Goal: Task Accomplishment & Management: Complete application form

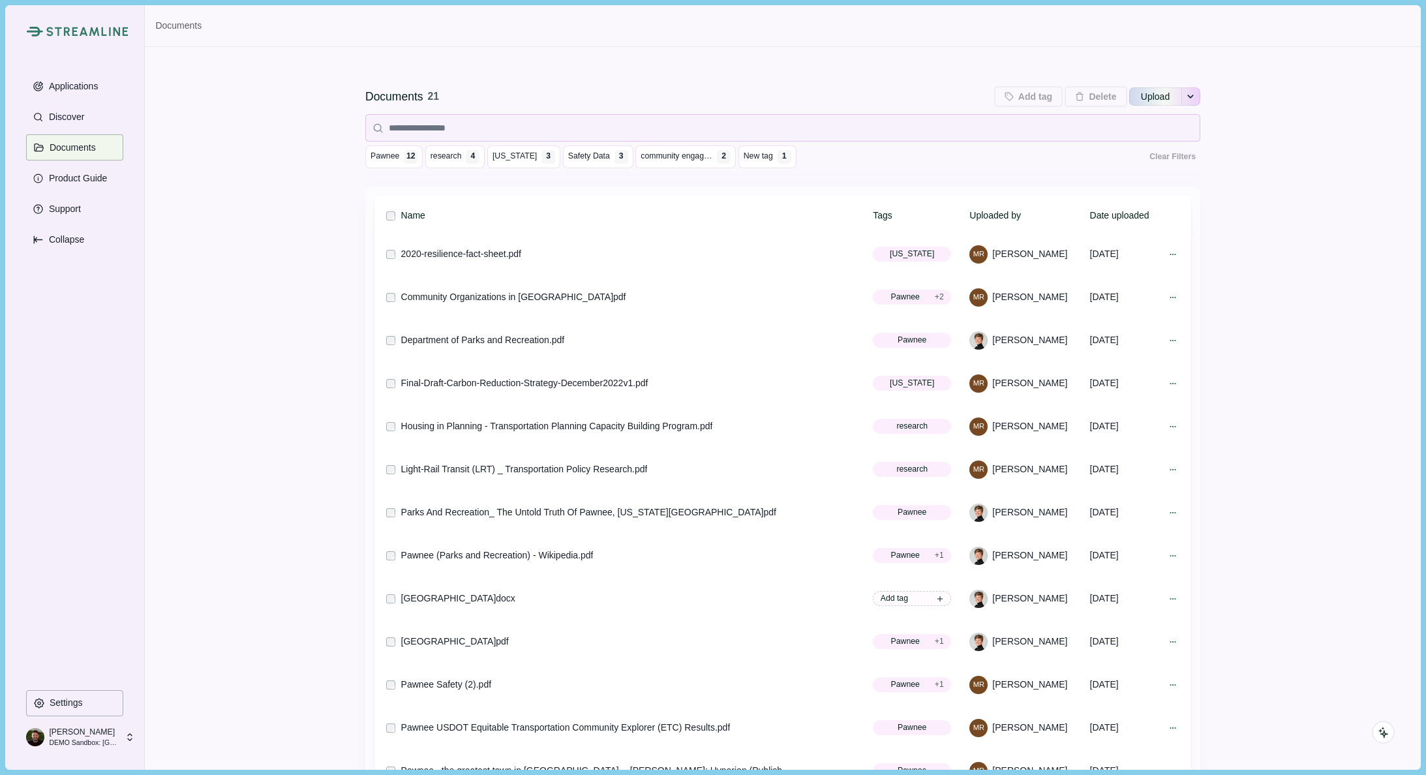
click at [99, 736] on p "Nick Pearson" at bounding box center [83, 732] width 68 height 12
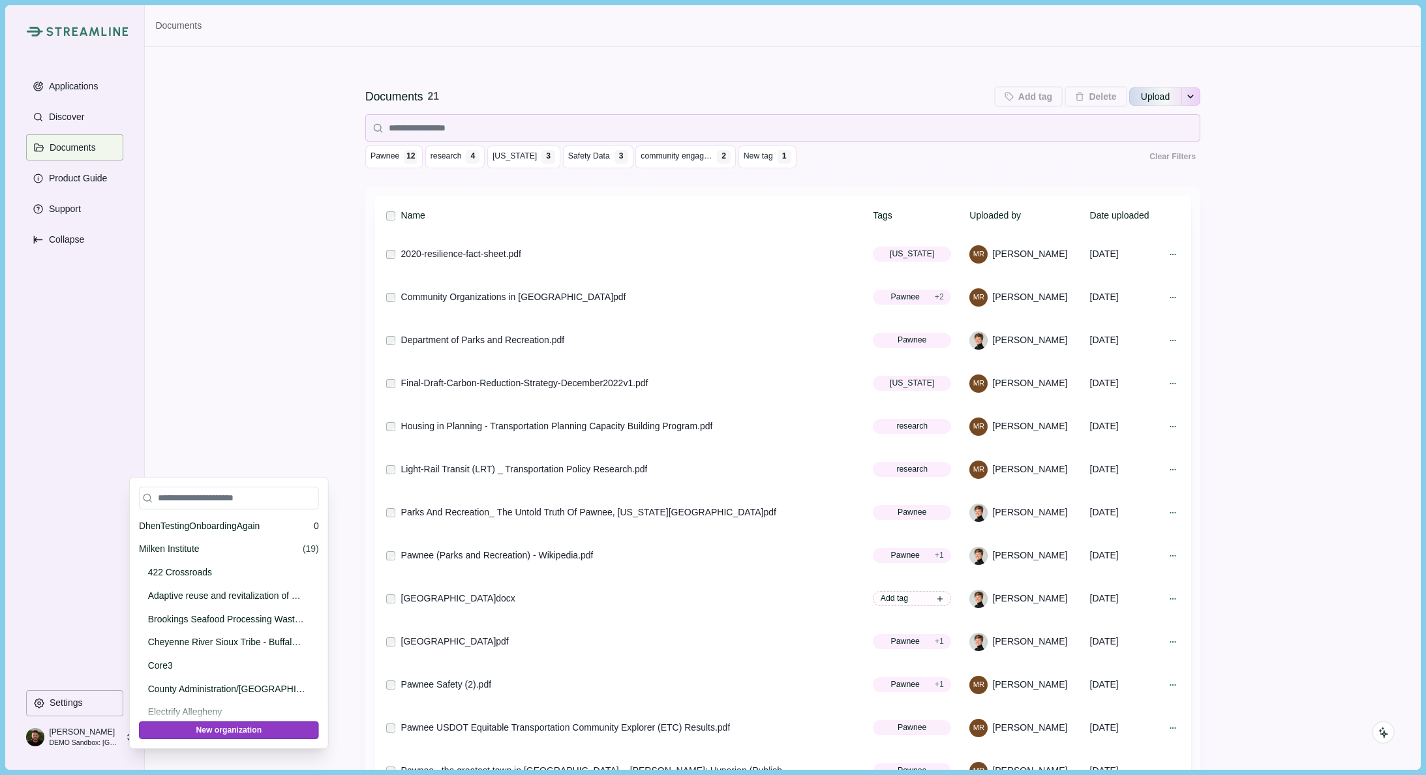
scroll to position [15090, 0]
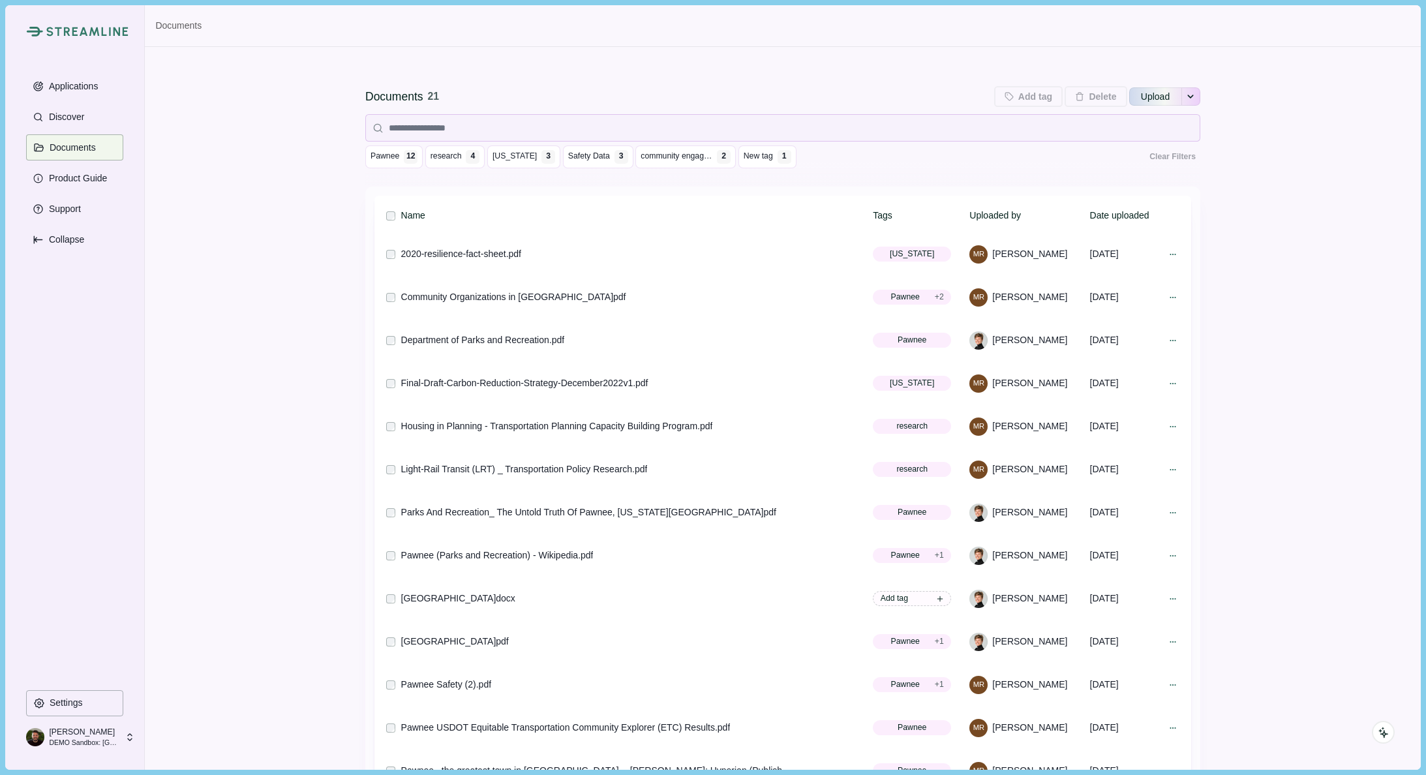
click at [246, 383] on div "Documents 21 Add tag Add tags to 0 selected documents Press Enter to add a new …" at bounding box center [782, 484] width 1275 height 874
click at [117, 730] on p "Nick Pearson" at bounding box center [83, 732] width 68 height 12
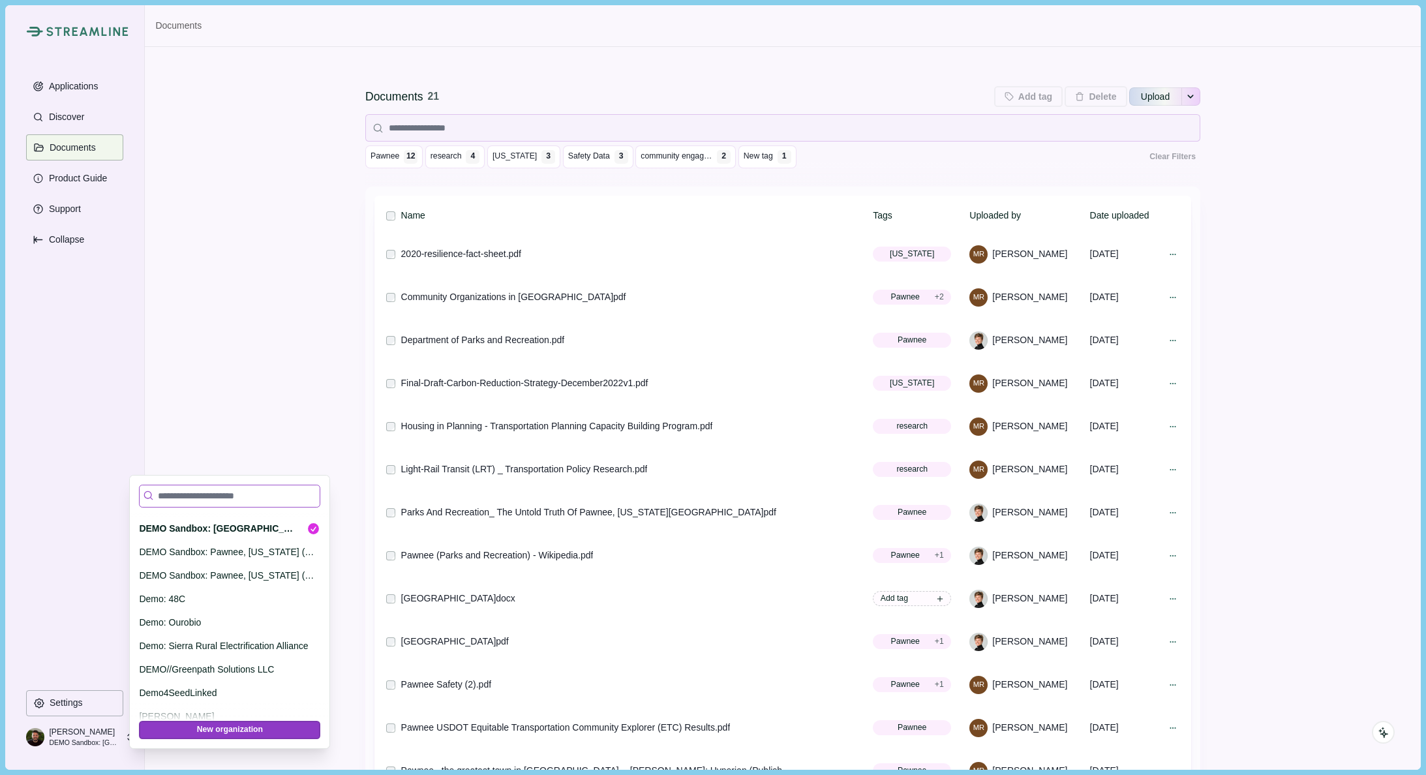
click at [203, 494] on input at bounding box center [229, 496] width 181 height 23
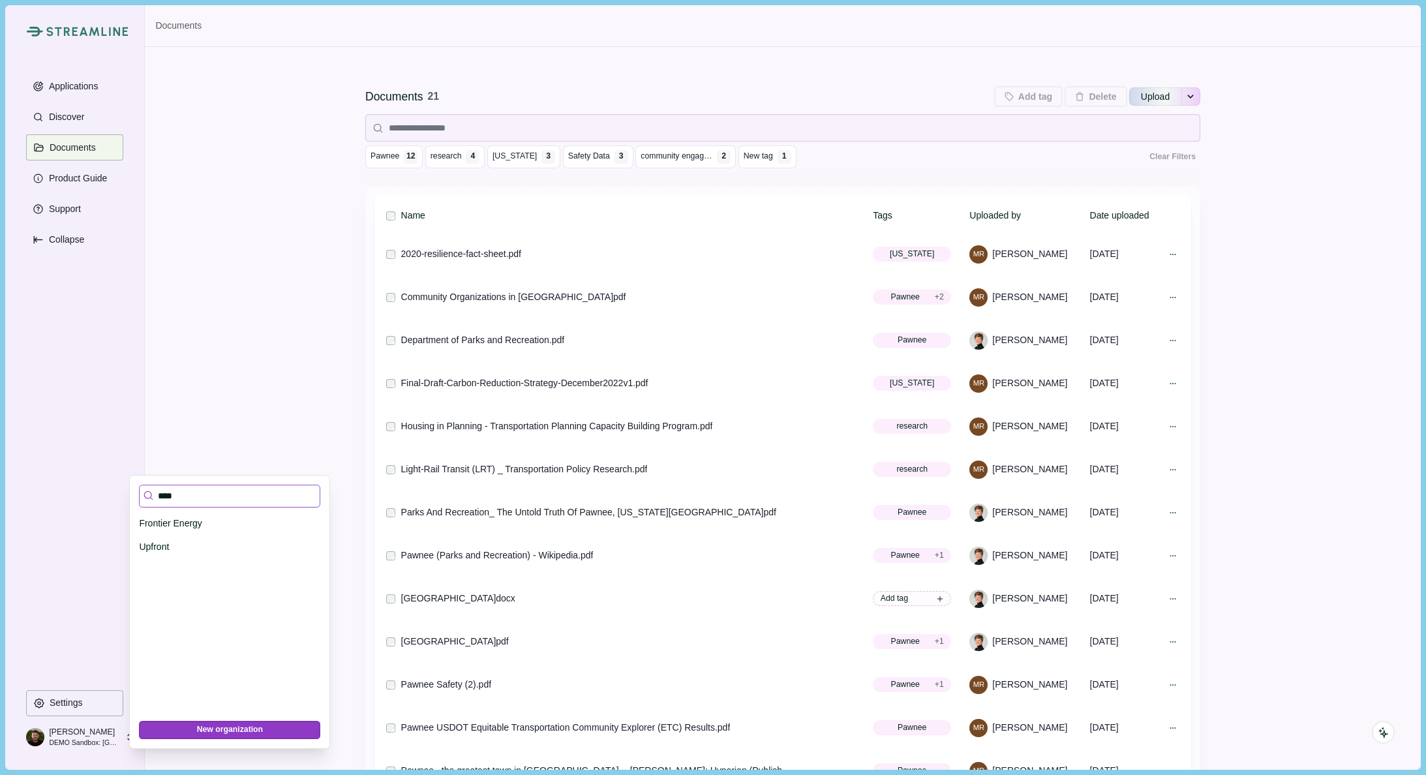
scroll to position [0, 0]
type input "*****"
click at [179, 523] on p "Frontier Energy" at bounding box center [227, 523] width 177 height 14
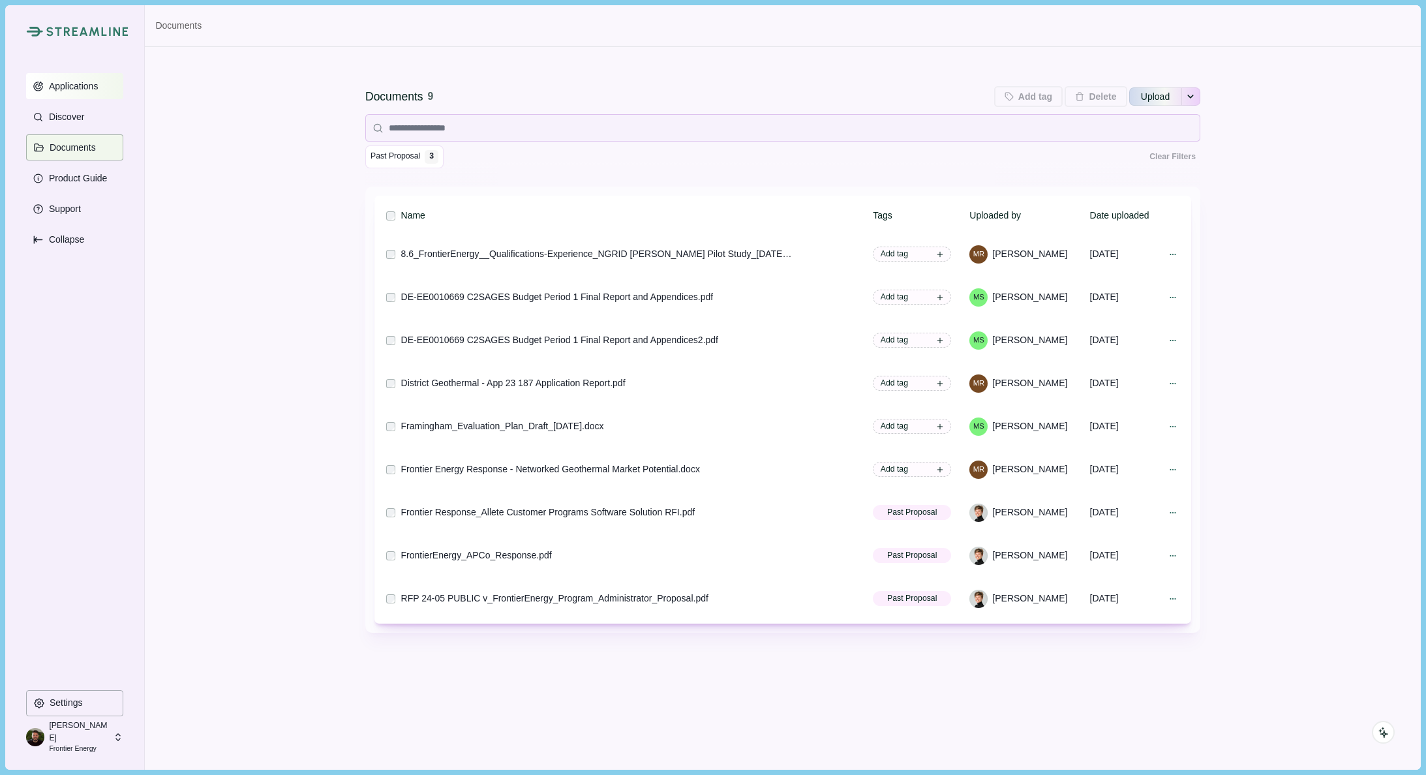
click at [74, 90] on p "Applications" at bounding box center [71, 86] width 54 height 11
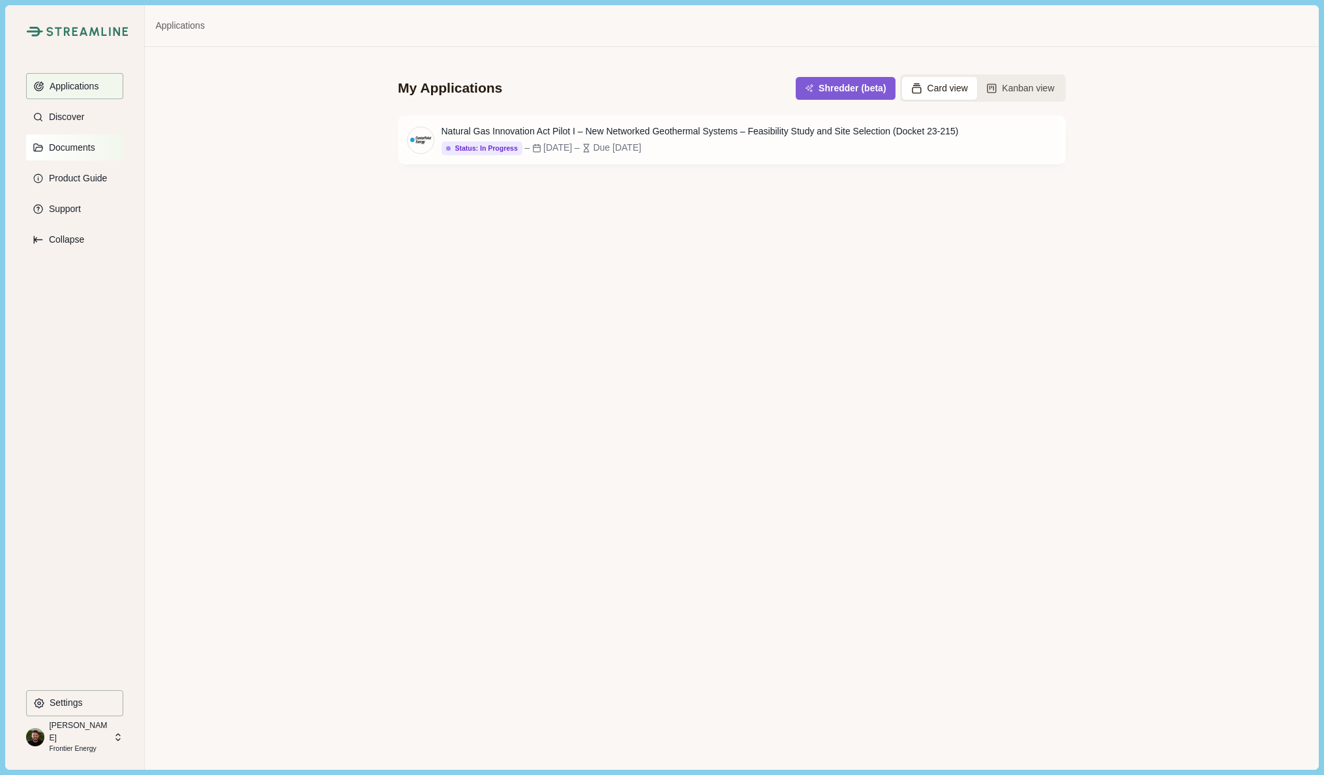
click at [74, 151] on p "Documents" at bounding box center [69, 147] width 51 height 11
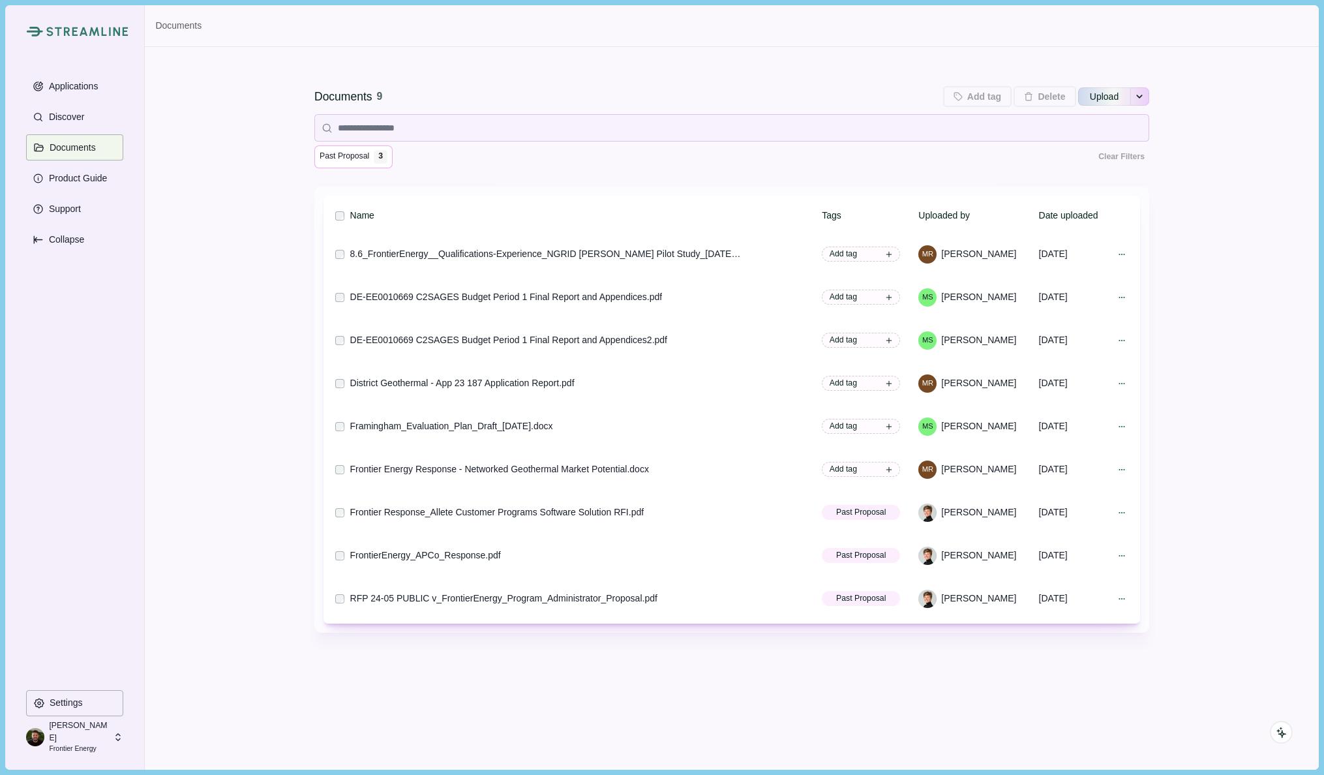
click at [342, 155] on span "Past Proposal" at bounding box center [345, 157] width 50 height 12
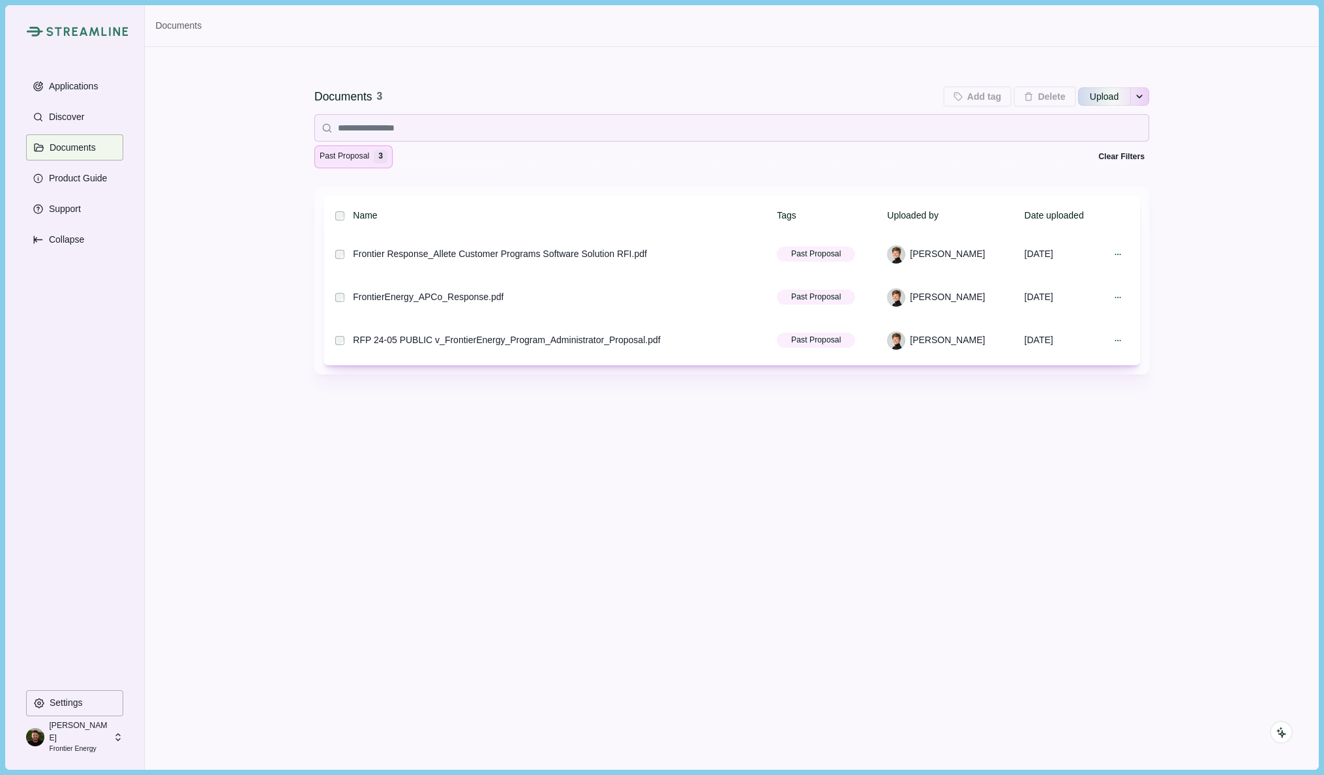
click at [350, 159] on span "Past Proposal" at bounding box center [345, 157] width 50 height 12
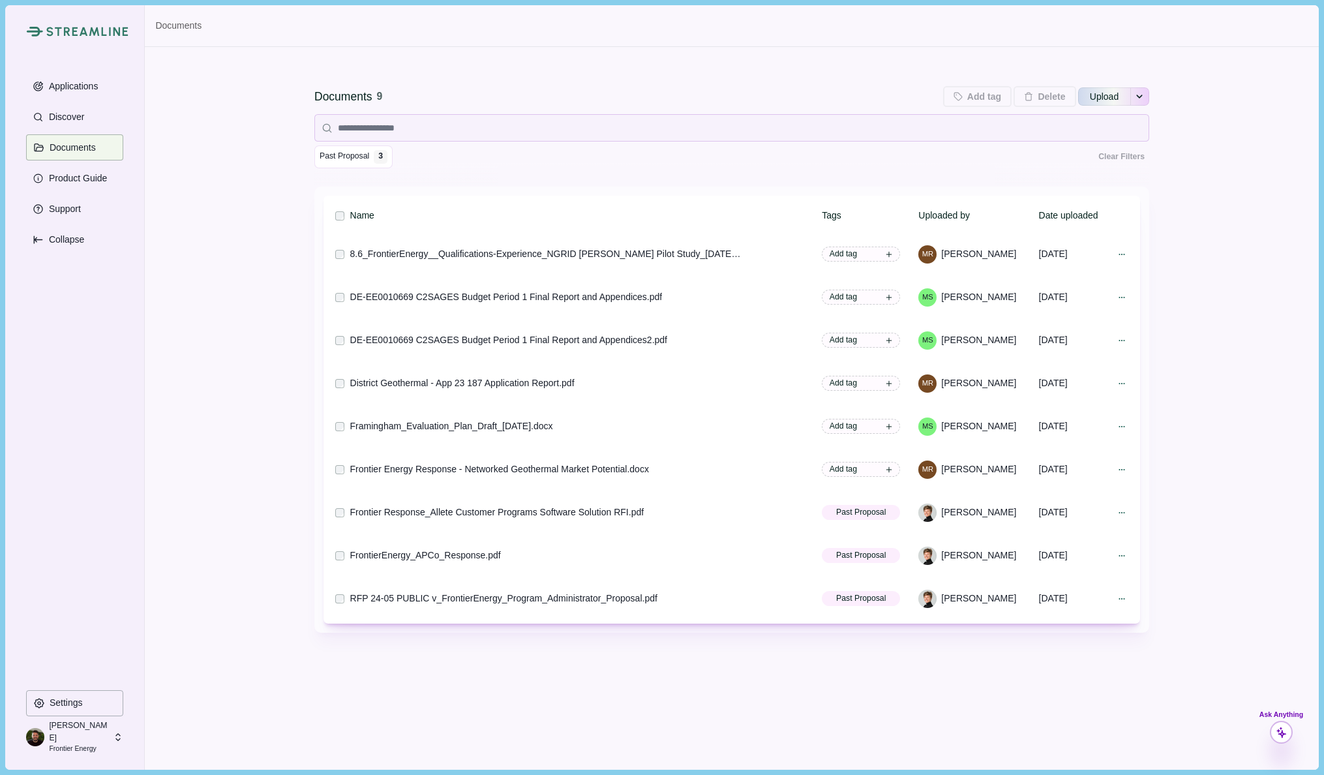
click at [1284, 726] on icon at bounding box center [1282, 732] width 12 height 12
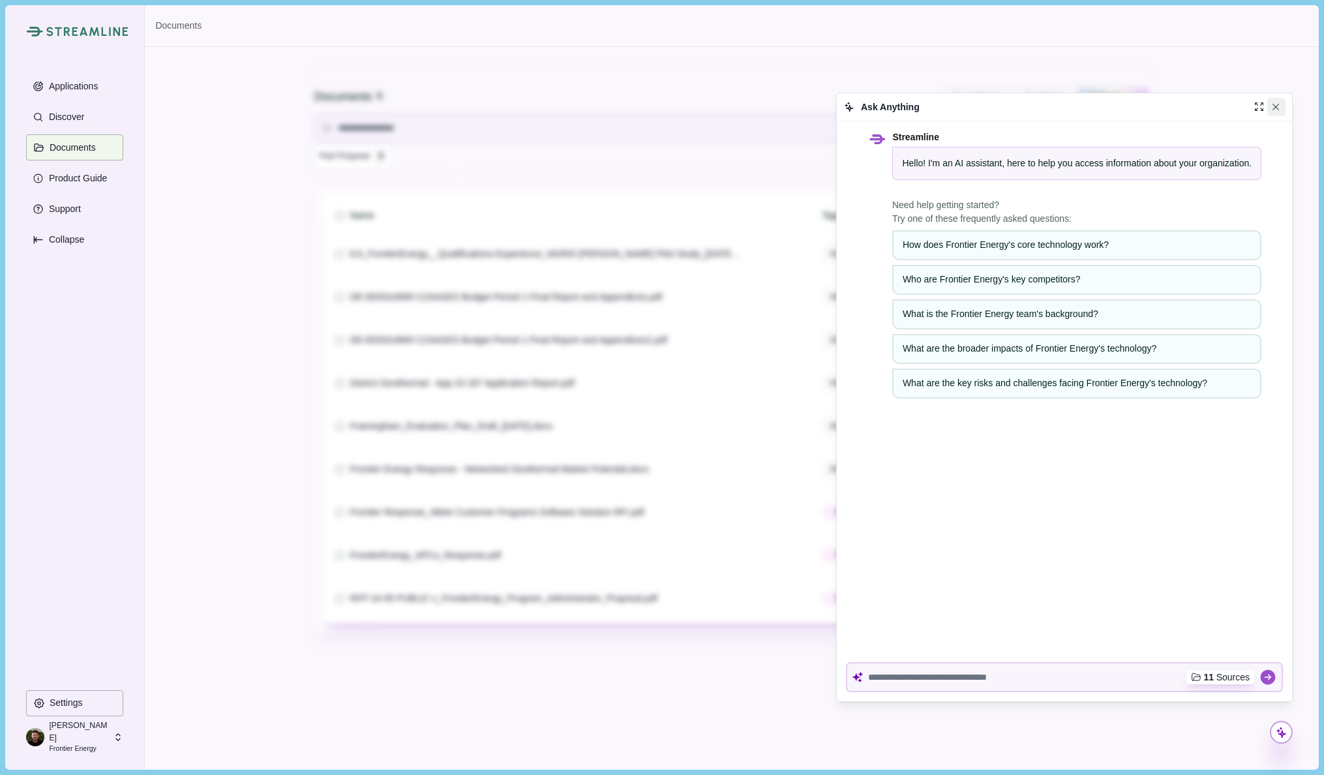
click at [1278, 105] on icon "Close" at bounding box center [1275, 107] width 7 height 7
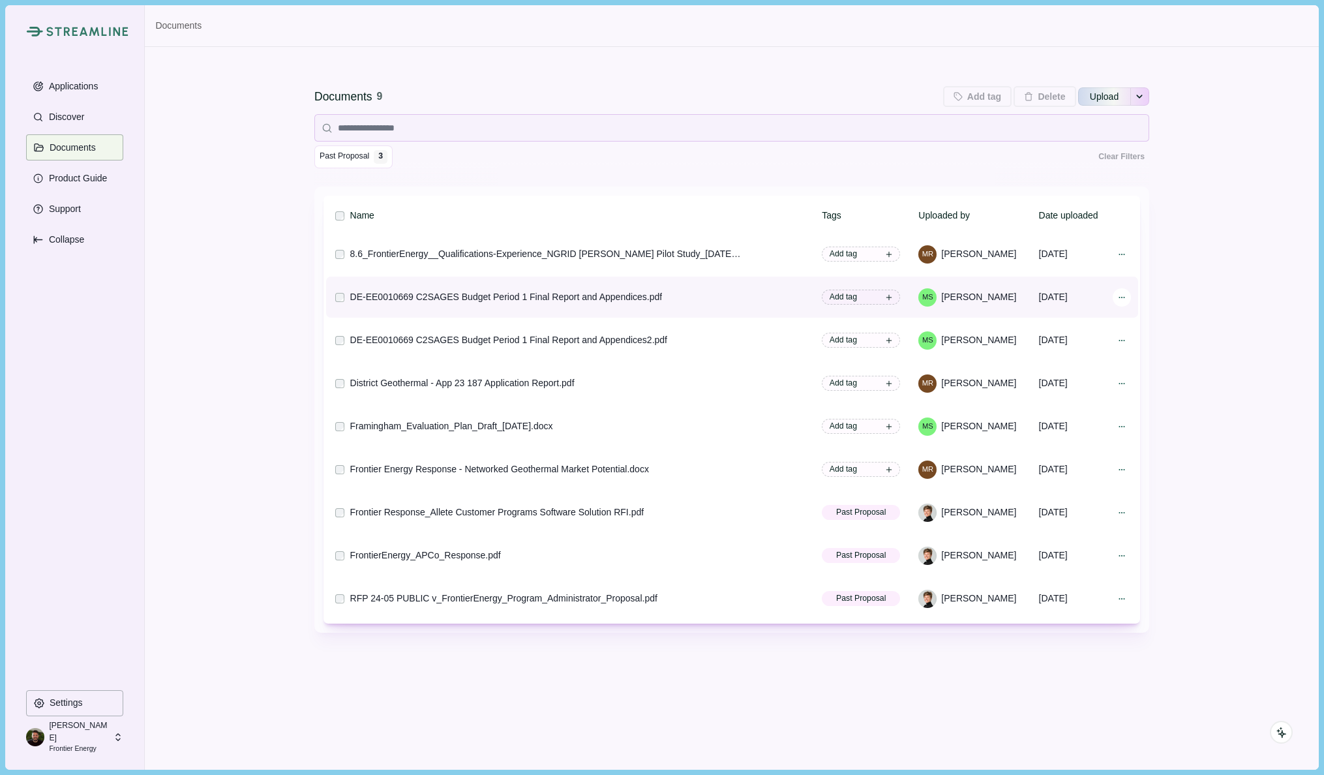
click at [1120, 295] on icon at bounding box center [1121, 297] width 9 height 9
click at [1226, 228] on div "Documents 9 Add tag Add tags to 0 selected documents Press Enter to add a new t…" at bounding box center [731, 385] width 1173 height 676
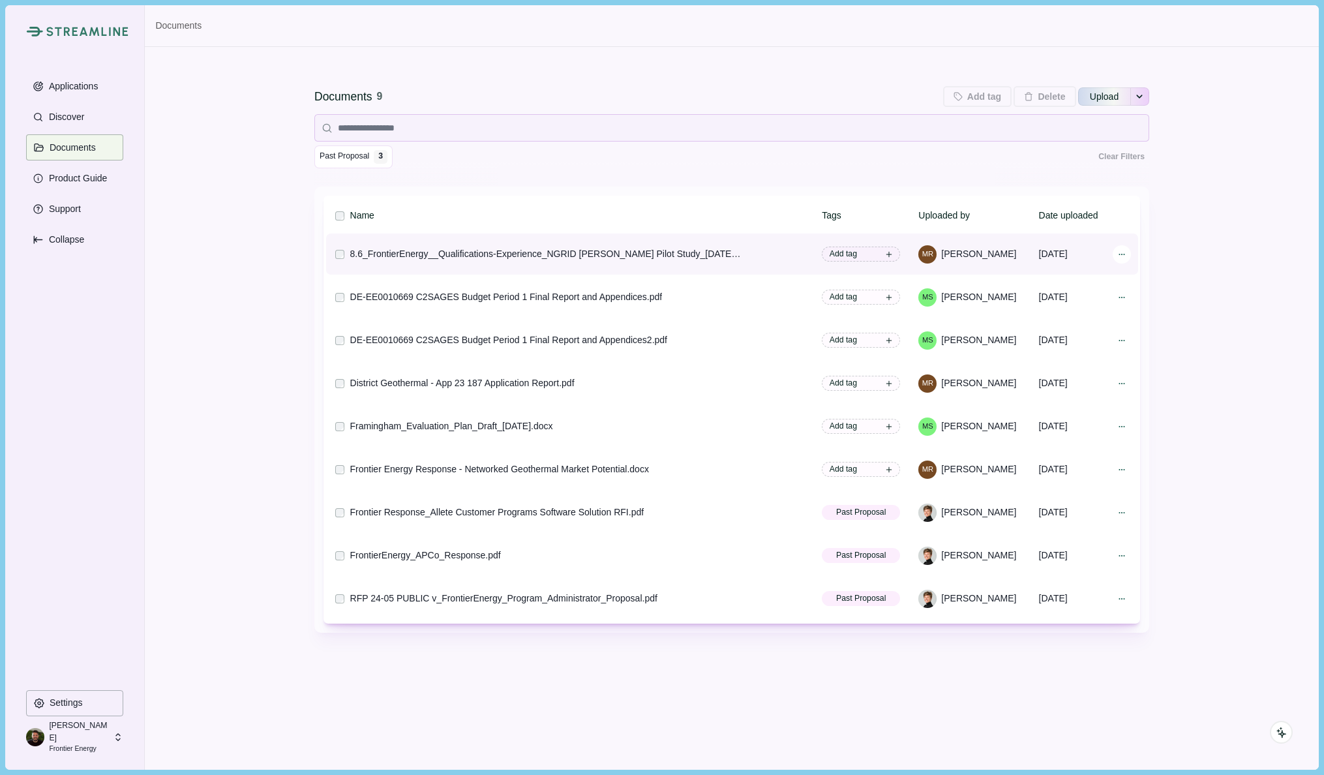
click at [1120, 252] on icon at bounding box center [1121, 254] width 9 height 9
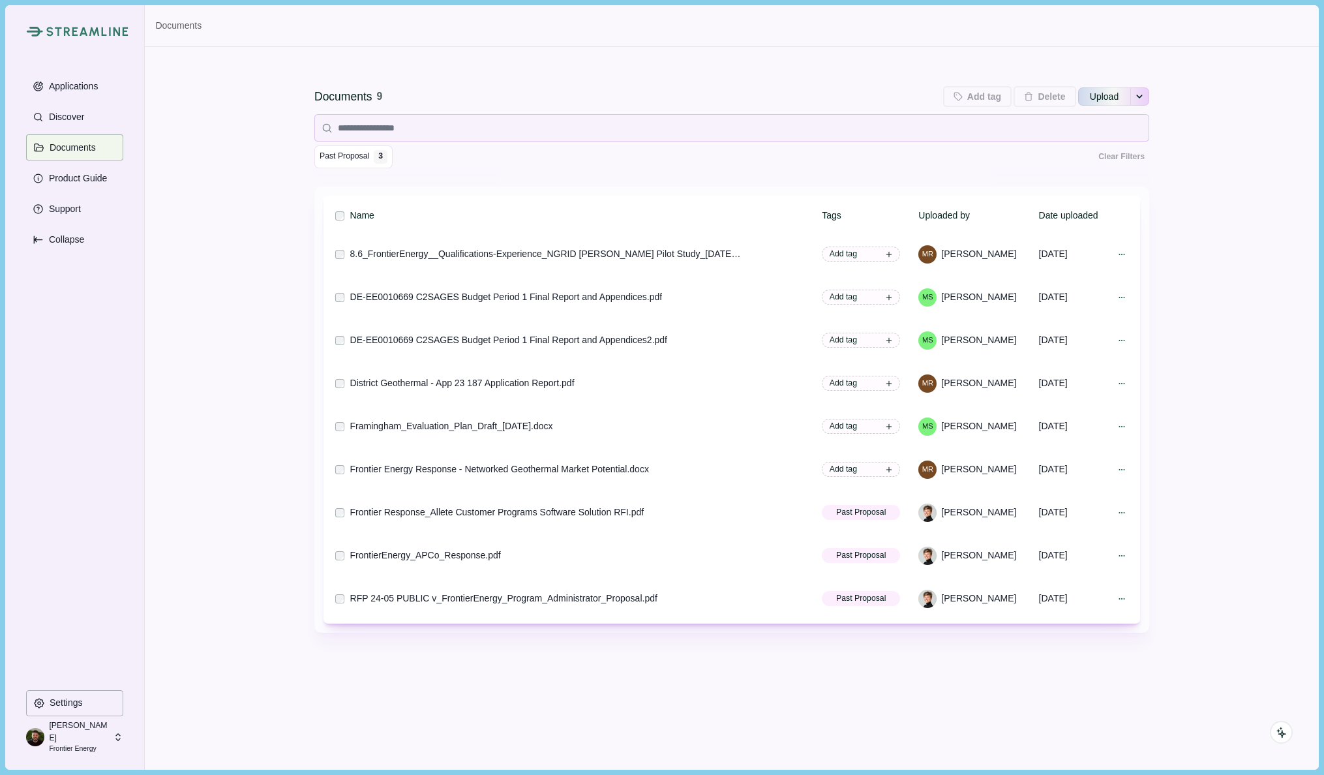
click at [1204, 207] on div "Documents 9 Add tag Add tags to 0 selected documents Press Enter to add a new t…" at bounding box center [731, 385] width 1173 height 676
click at [75, 83] on p "Applications" at bounding box center [71, 86] width 54 height 11
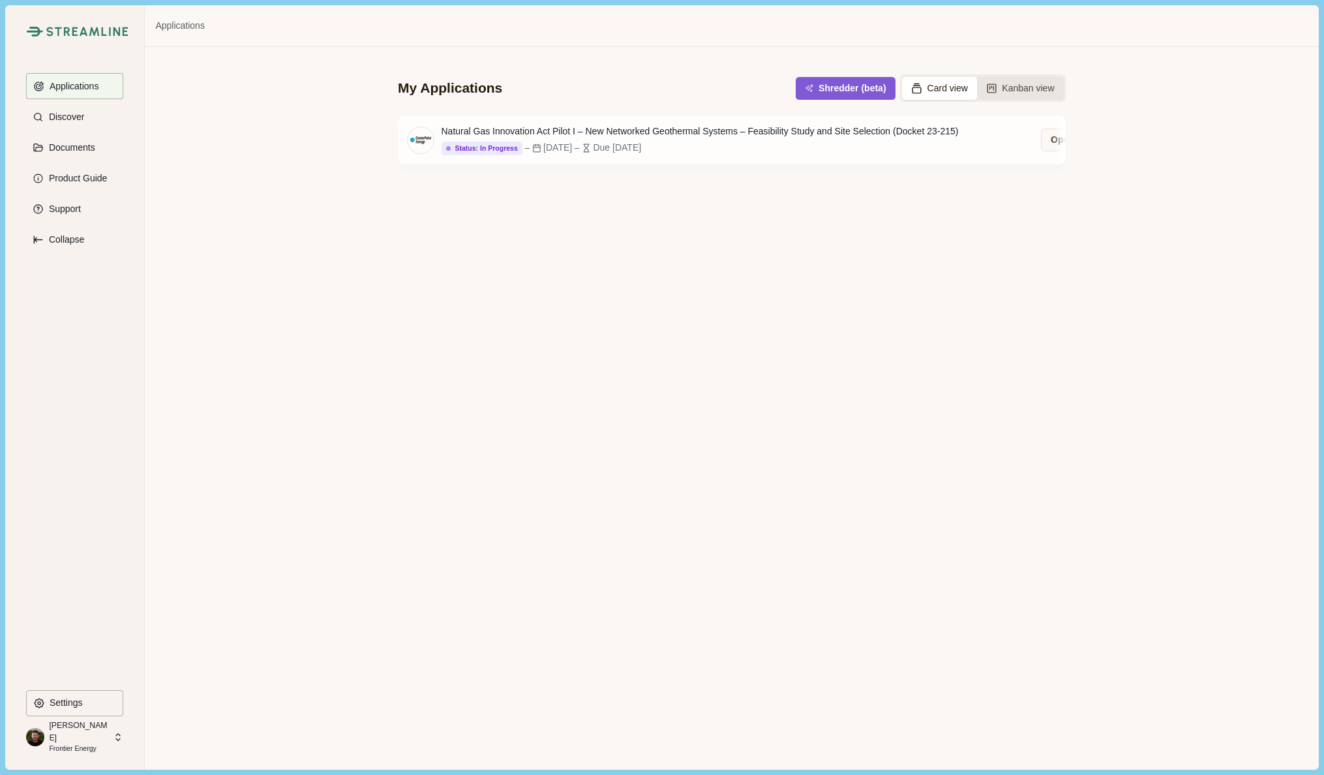
click at [1006, 87] on button "Kanban view" at bounding box center [1020, 88] width 87 height 23
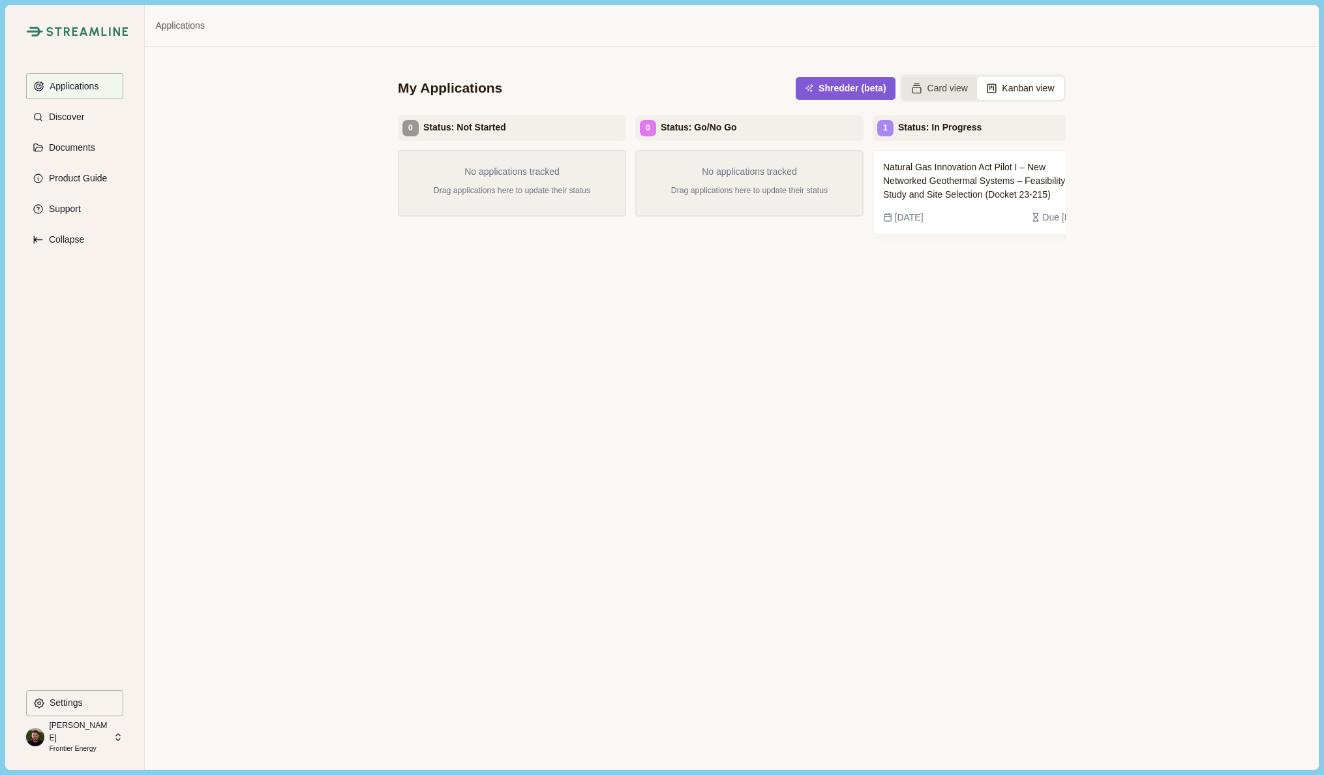
click at [940, 87] on button "Card view" at bounding box center [939, 88] width 75 height 23
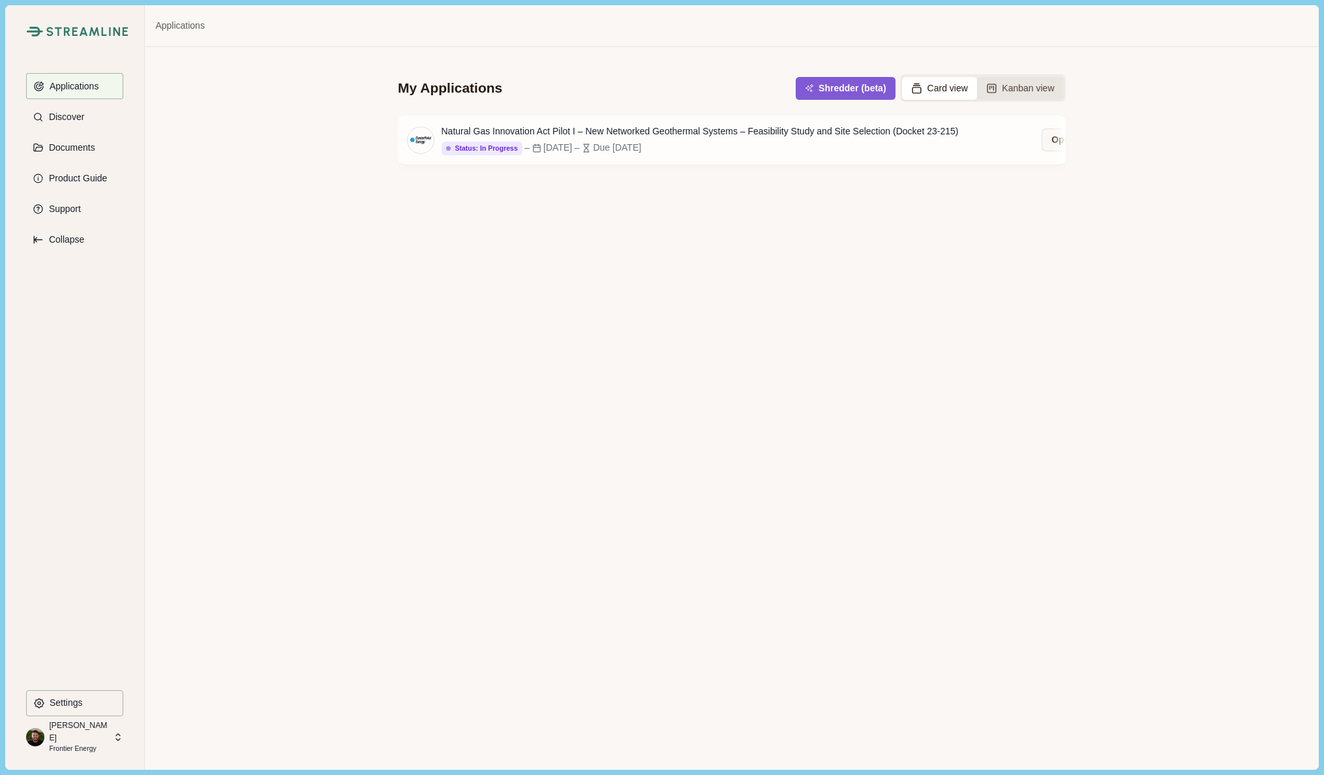
click at [1024, 87] on button "Kanban view" at bounding box center [1020, 88] width 87 height 23
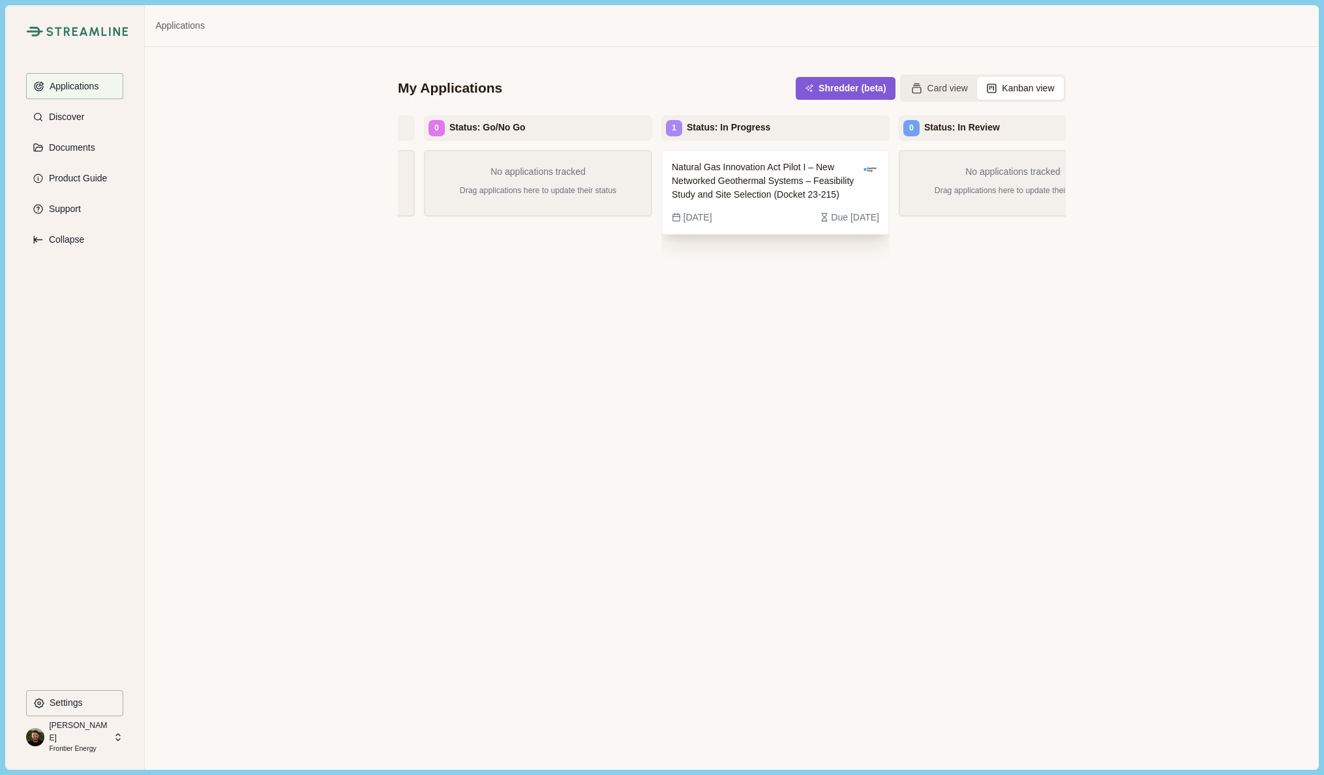
scroll to position [0, 306]
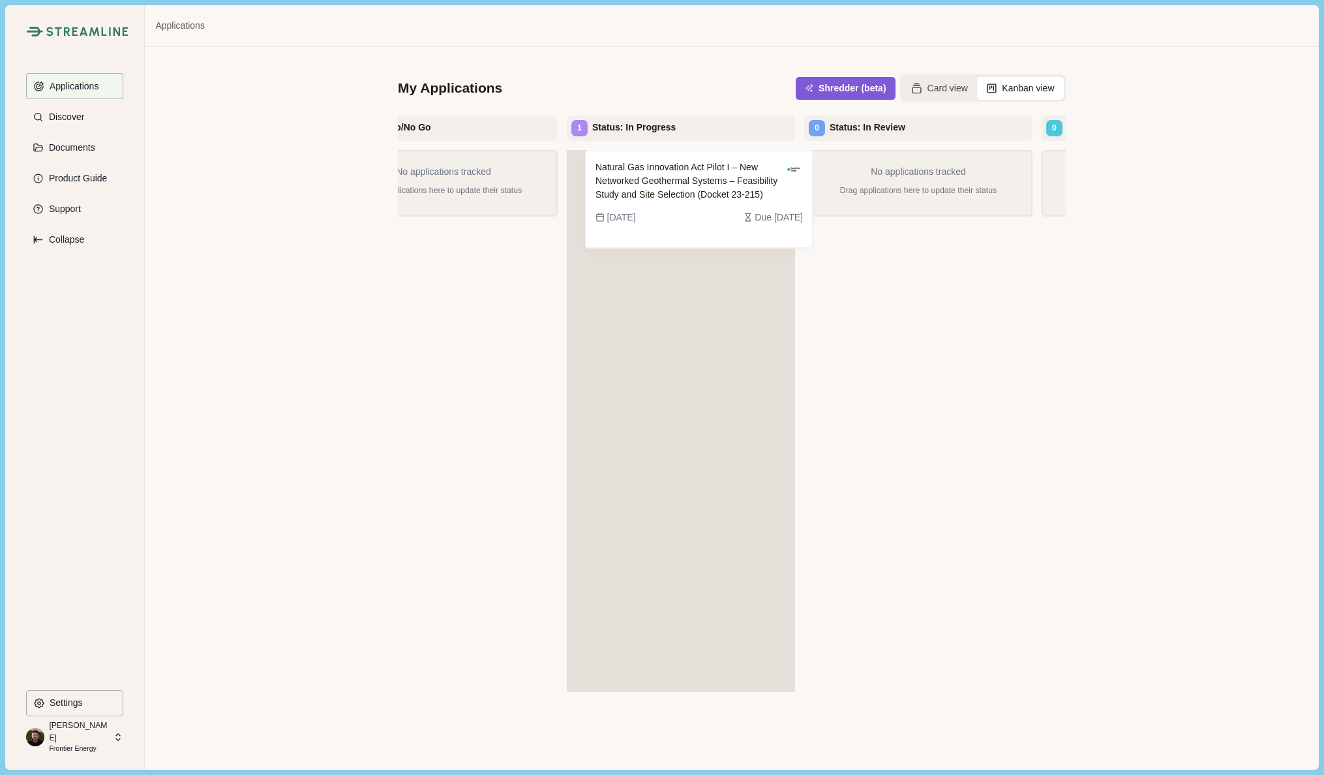
drag, startPoint x: 685, startPoint y: 203, endPoint x: 708, endPoint y: 204, distance: 22.2
click at [708, 204] on div "Natural Gas Innovation Act Pilot I – New Networked Geothermal Systems – Feasibi…" at bounding box center [681, 421] width 228 height 543
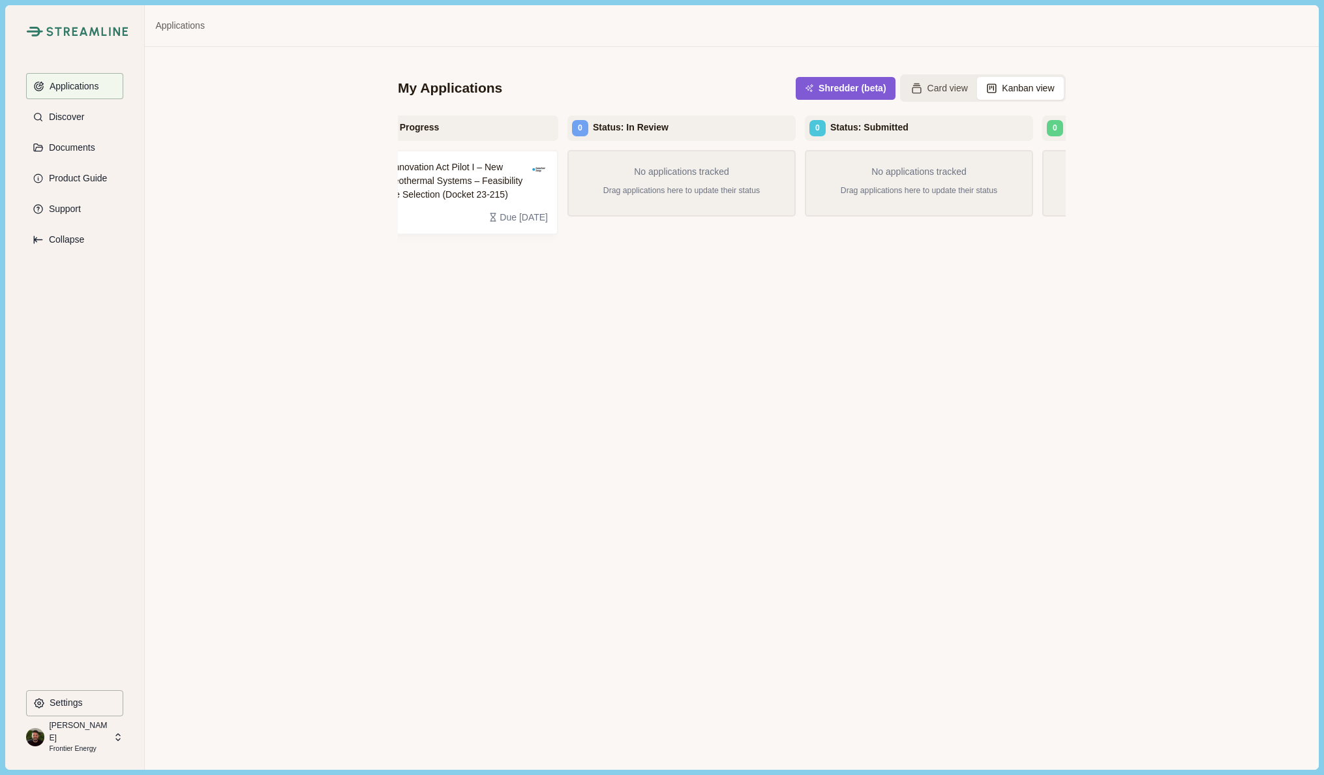
scroll to position [0, 616]
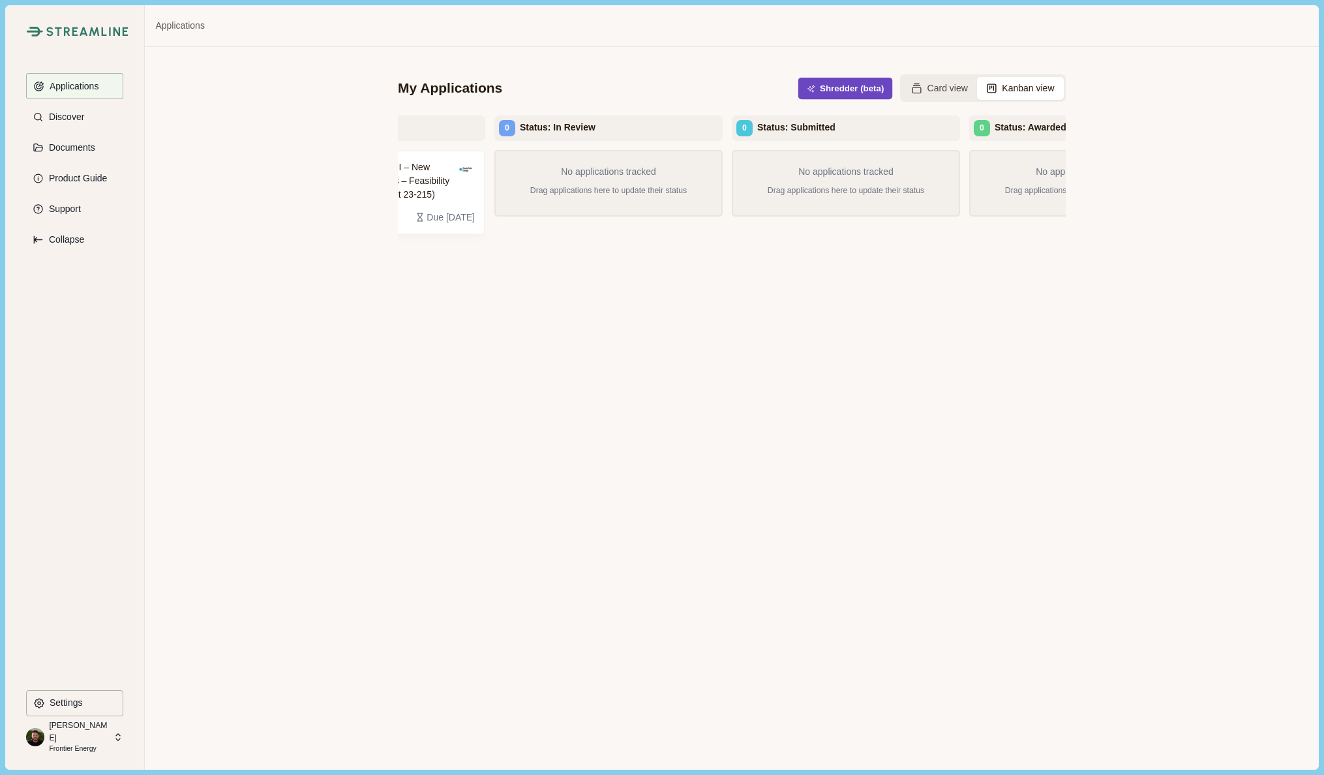
click at [826, 87] on button "Shredder (beta)" at bounding box center [845, 89] width 95 height 22
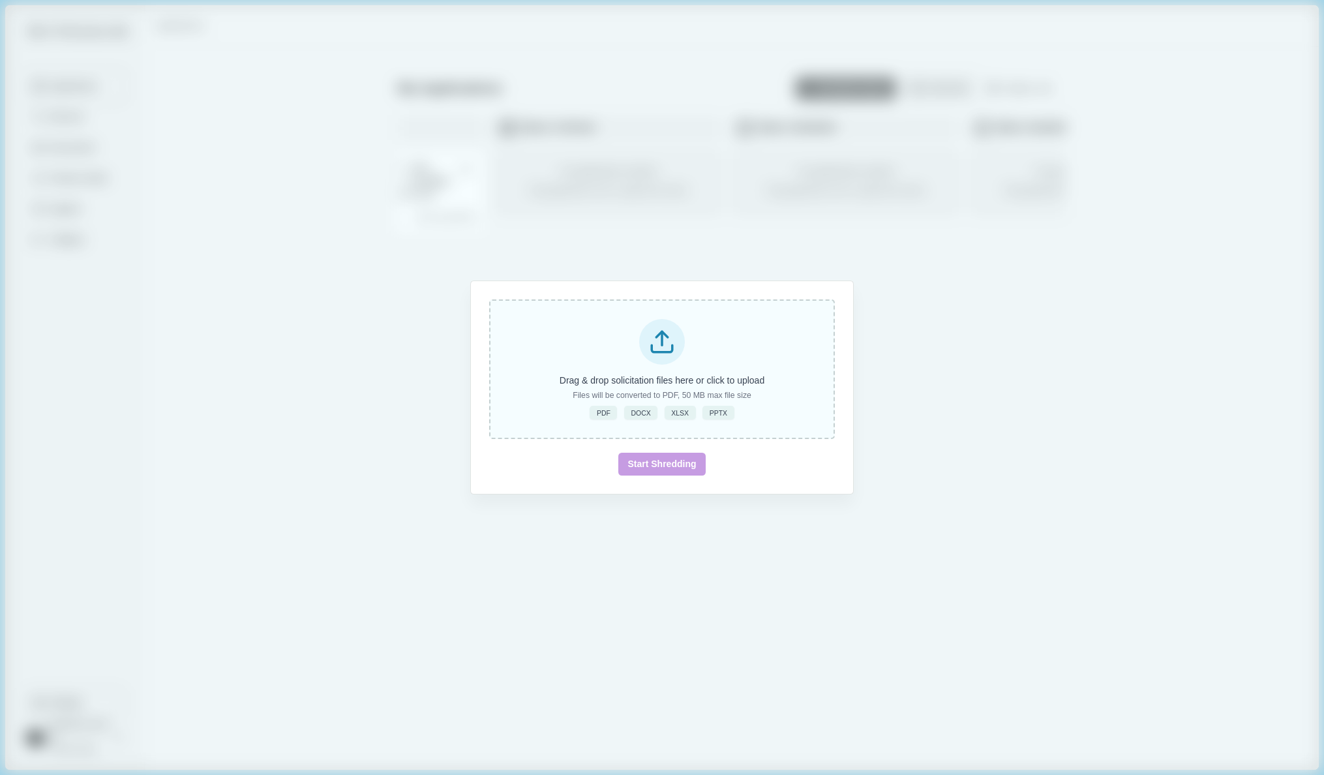
click at [674, 323] on div at bounding box center [662, 342] width 46 height 46
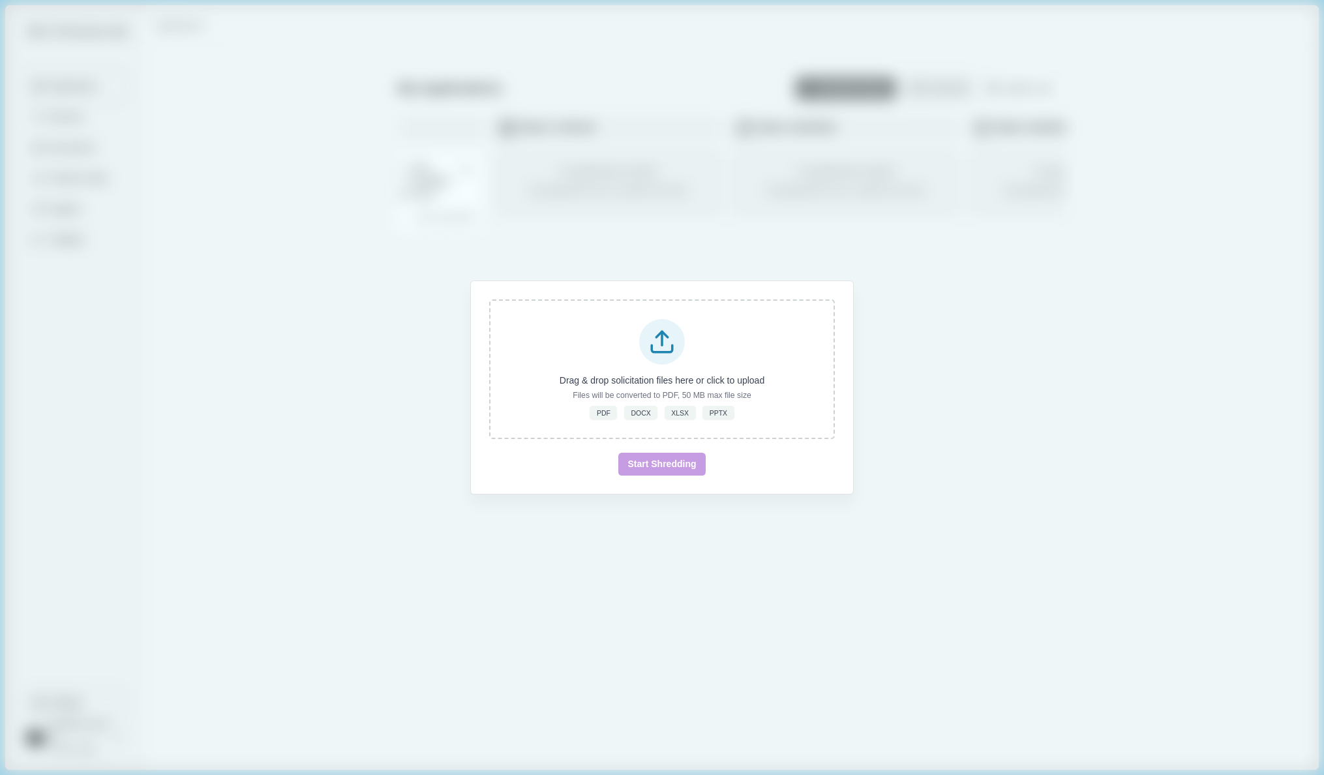
click at [902, 260] on div "Drag & drop solicitation files here or click to upload Files will be converted …" at bounding box center [662, 387] width 1324 height 775
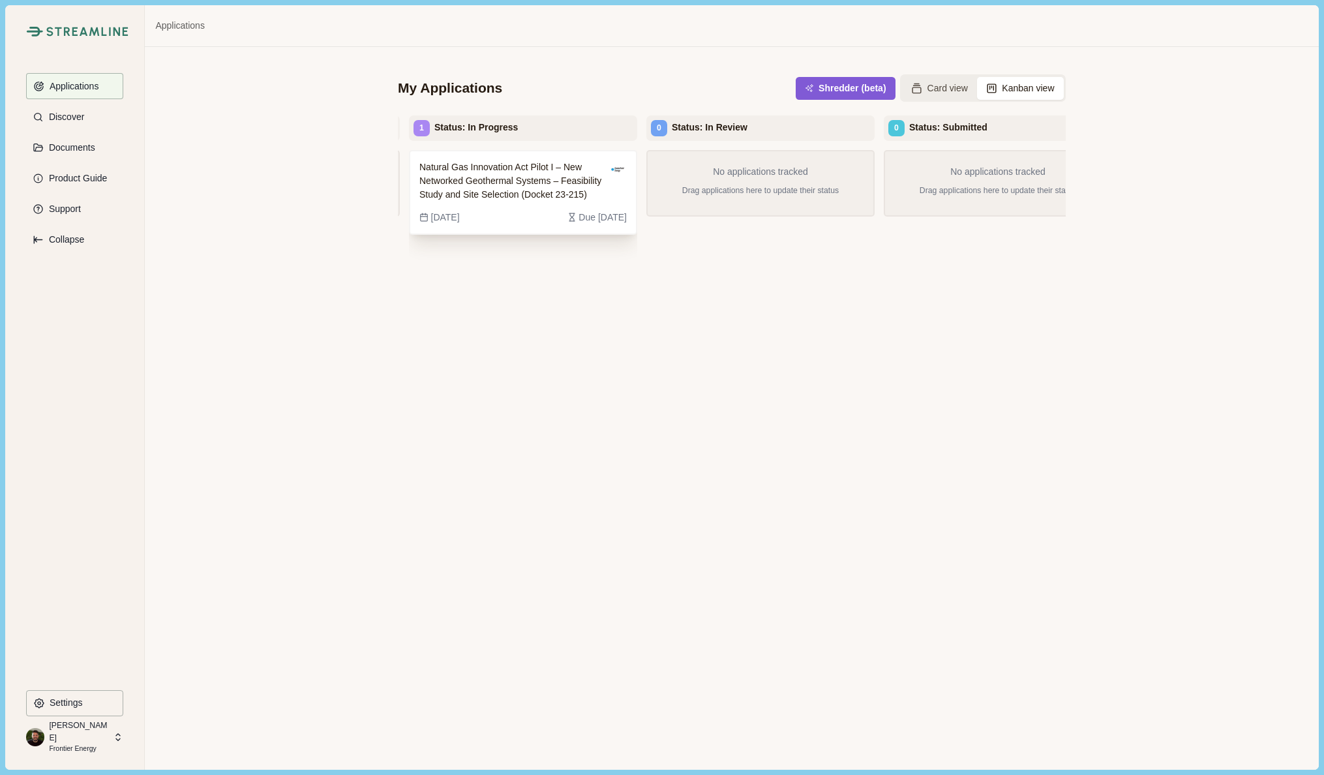
scroll to position [0, 465]
click at [936, 83] on button "Card view" at bounding box center [939, 88] width 75 height 23
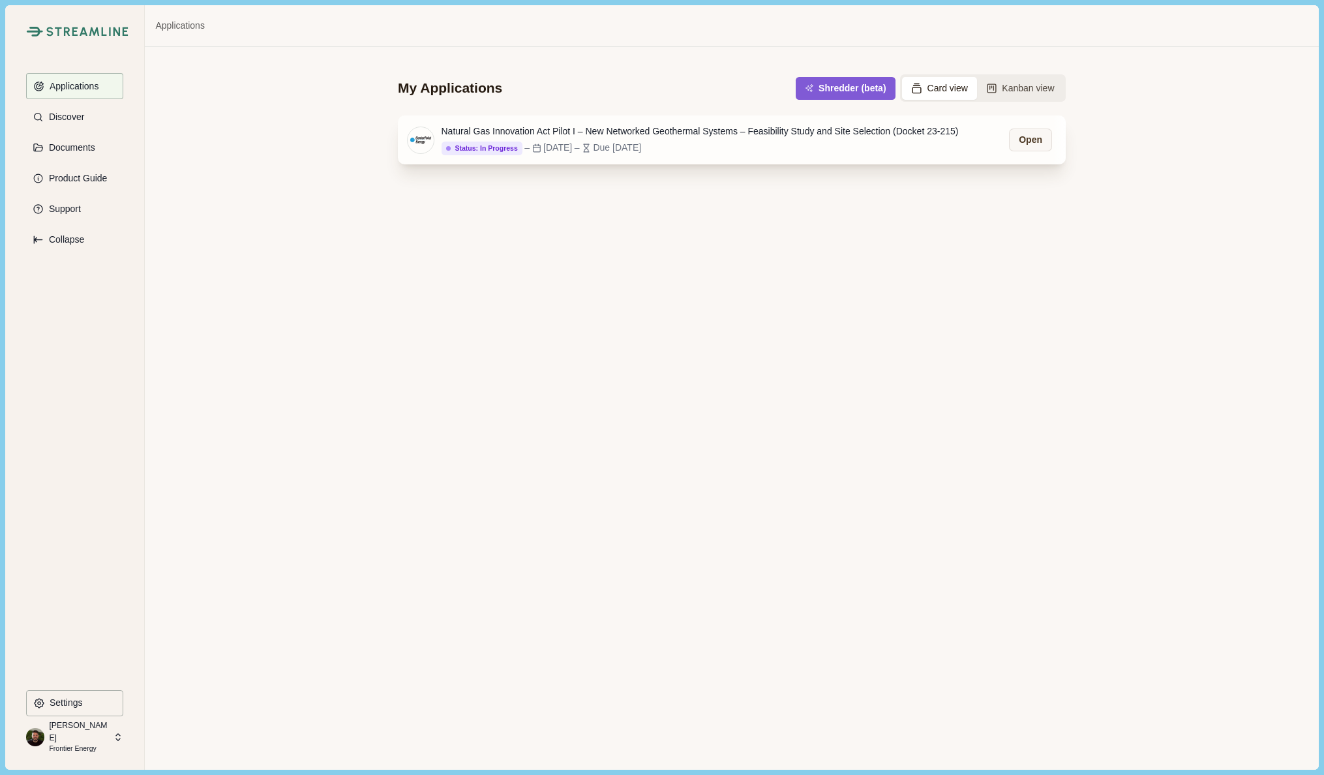
click at [626, 134] on div "Natural Gas Innovation Act Pilot I – New Networked Geothermal Systems – Feasibi…" at bounding box center [699, 132] width 517 height 14
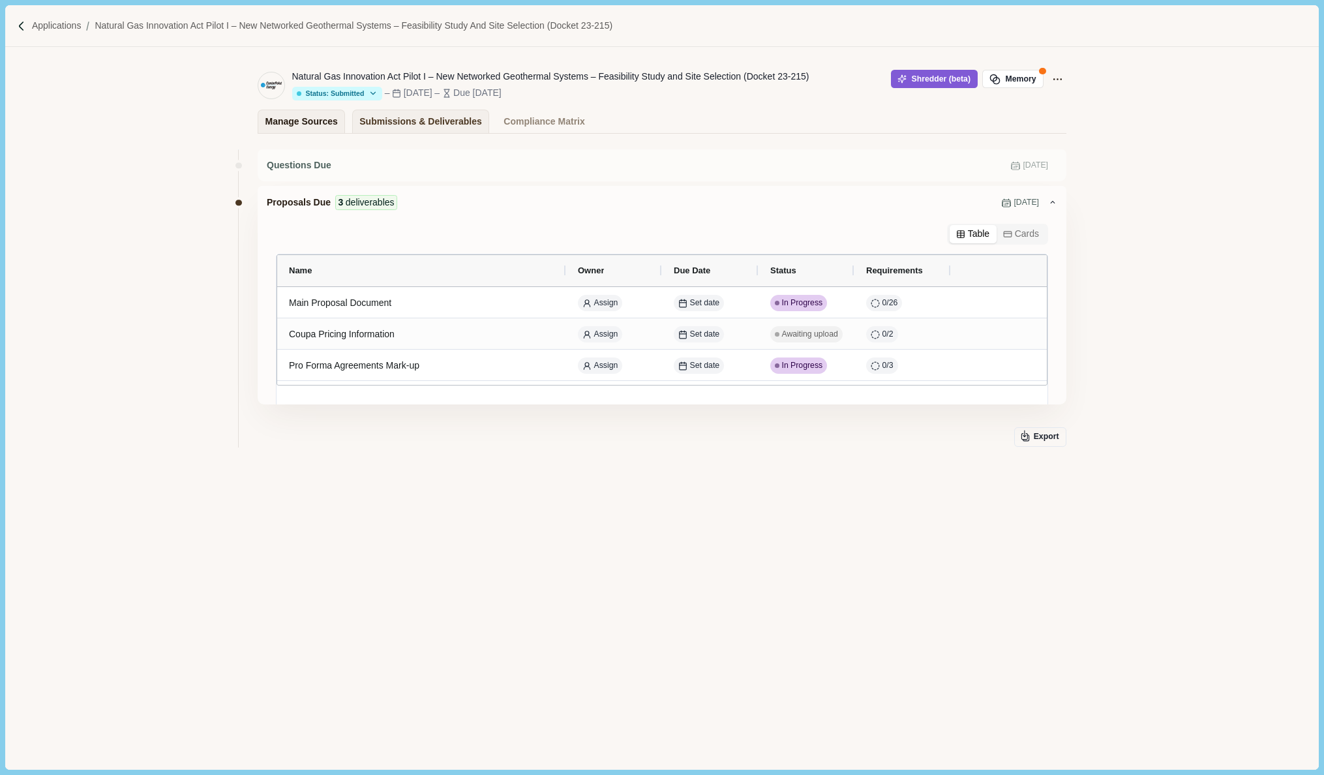
click at [325, 125] on div "Manage Sources" at bounding box center [301, 121] width 72 height 23
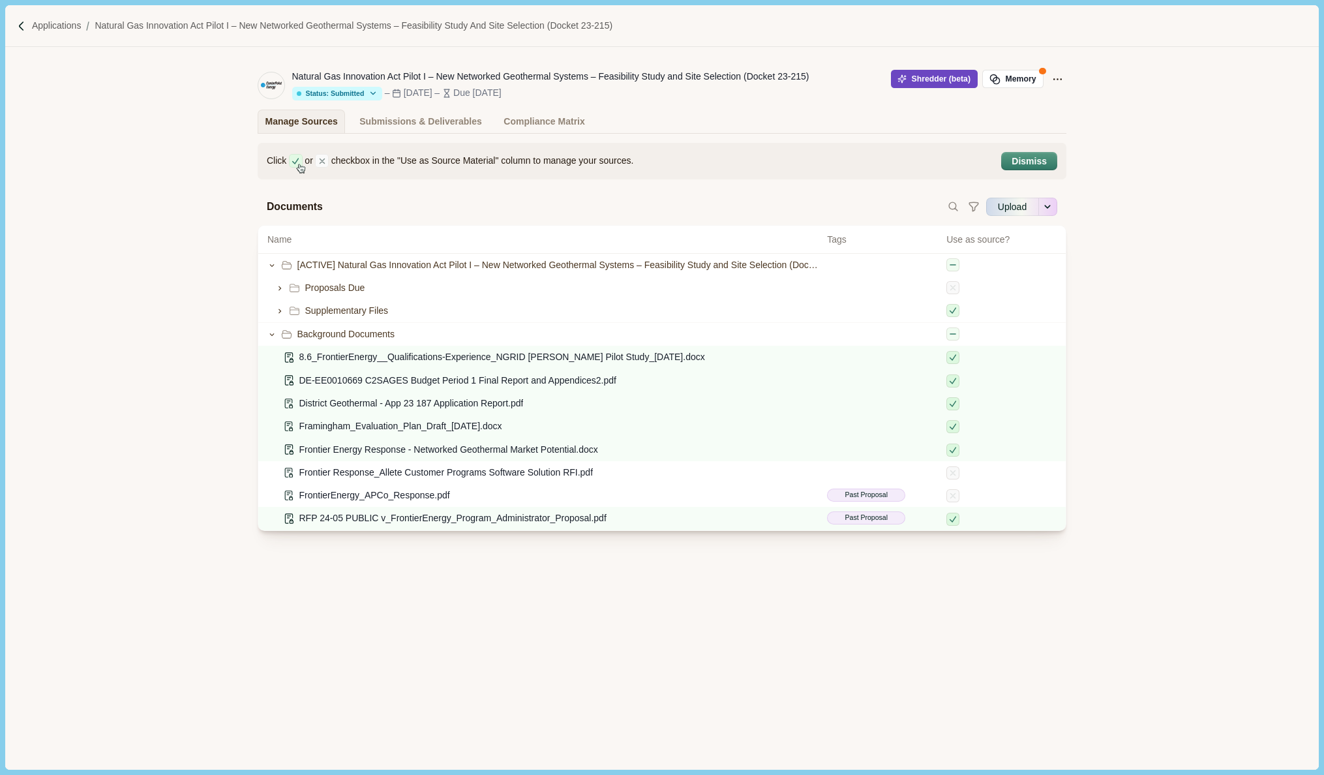
click at [901, 79] on icon "button" at bounding box center [903, 80] width 8 height 8
click at [435, 121] on div "Submissions & Deliverables" at bounding box center [420, 121] width 123 height 23
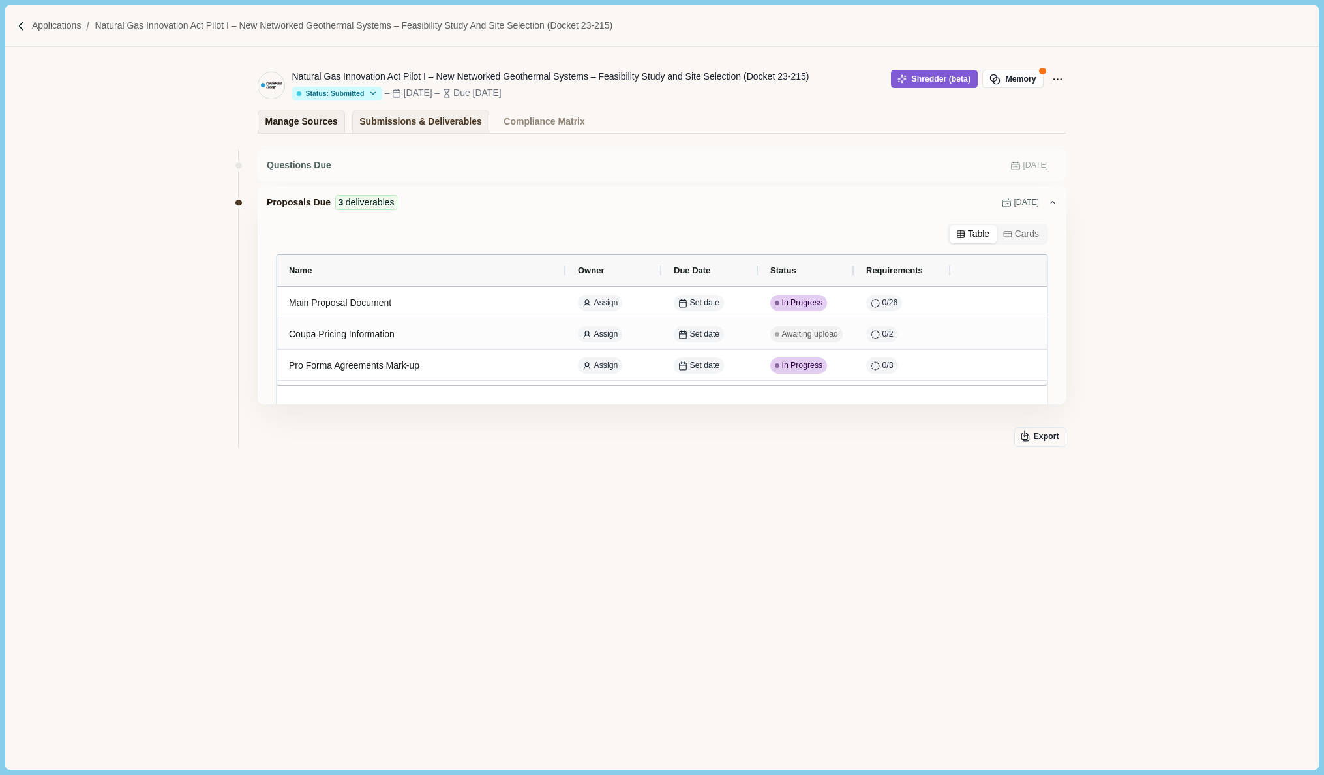
click at [295, 123] on div "Manage Sources" at bounding box center [301, 121] width 72 height 23
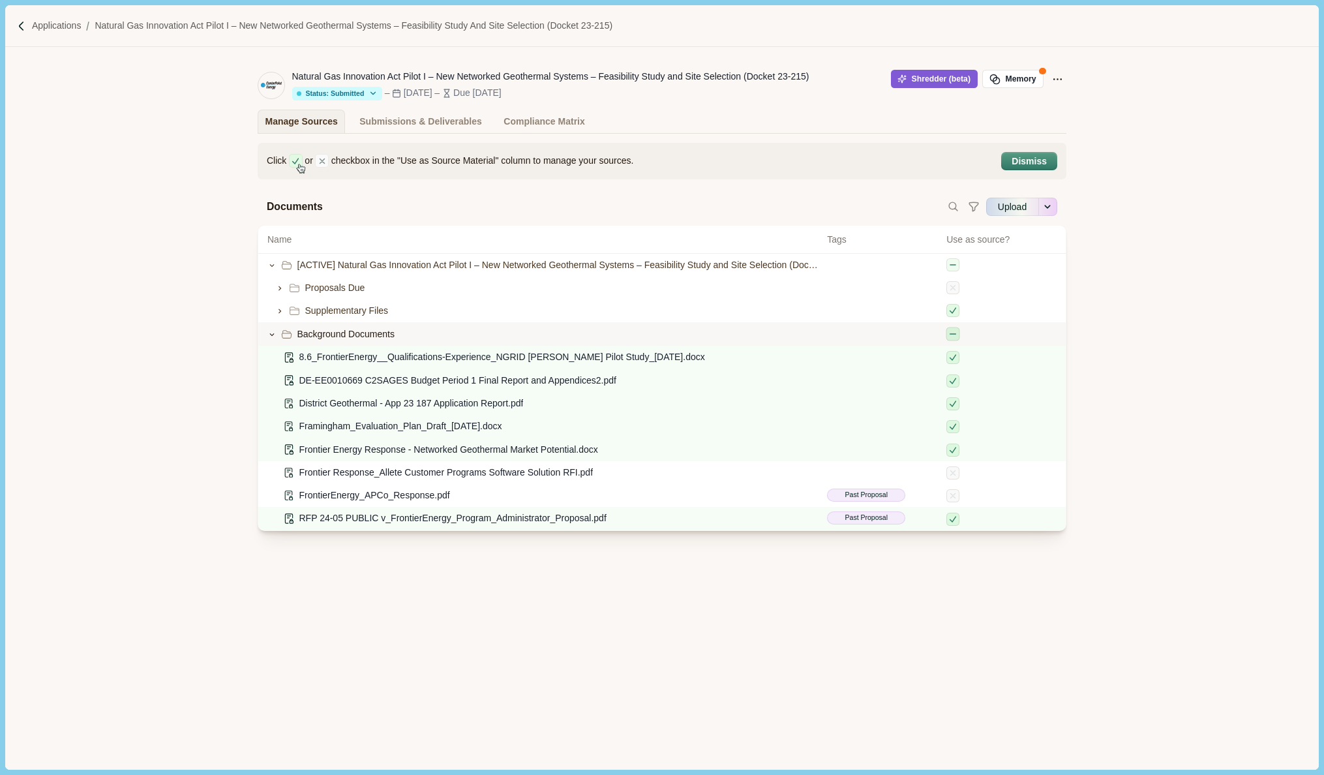
click at [951, 337] on icon at bounding box center [953, 334] width 10 height 10
click at [951, 336] on icon at bounding box center [953, 333] width 6 height 5
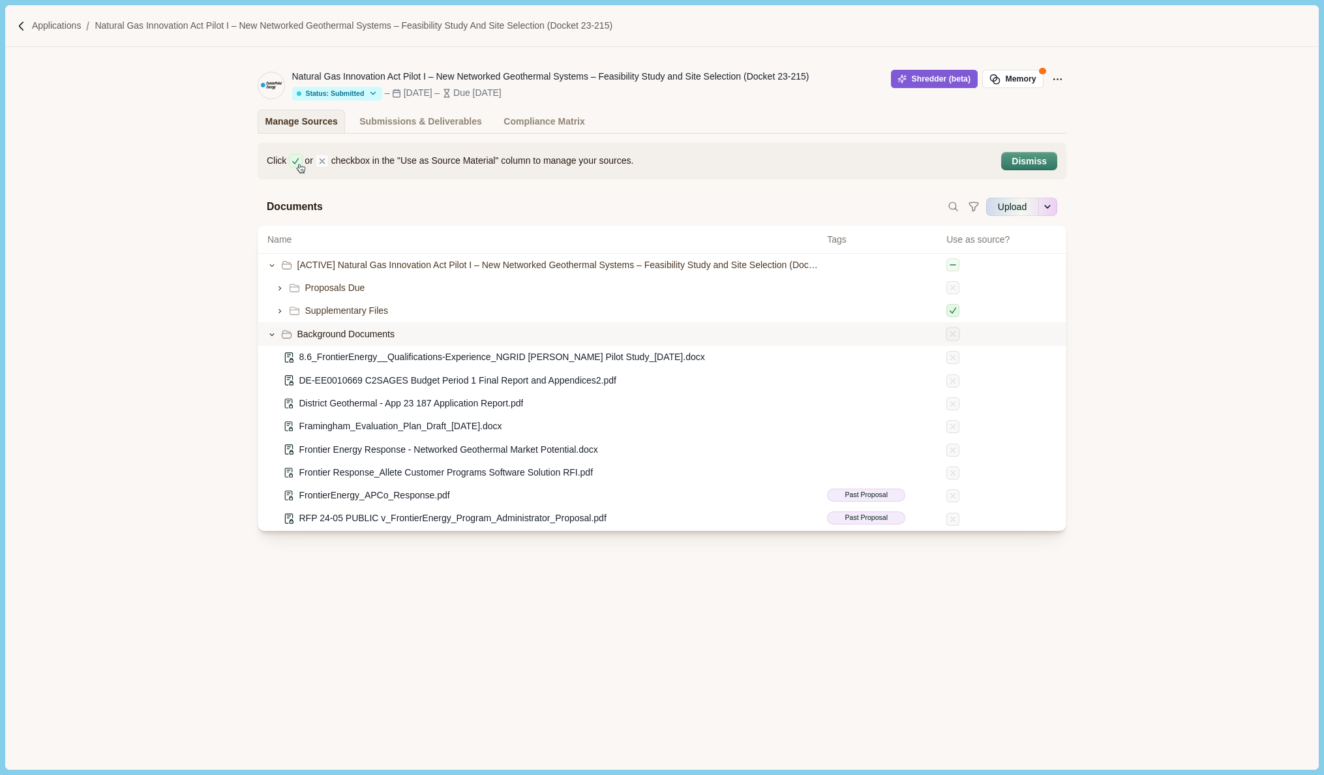
click at [951, 336] on icon at bounding box center [953, 334] width 10 height 10
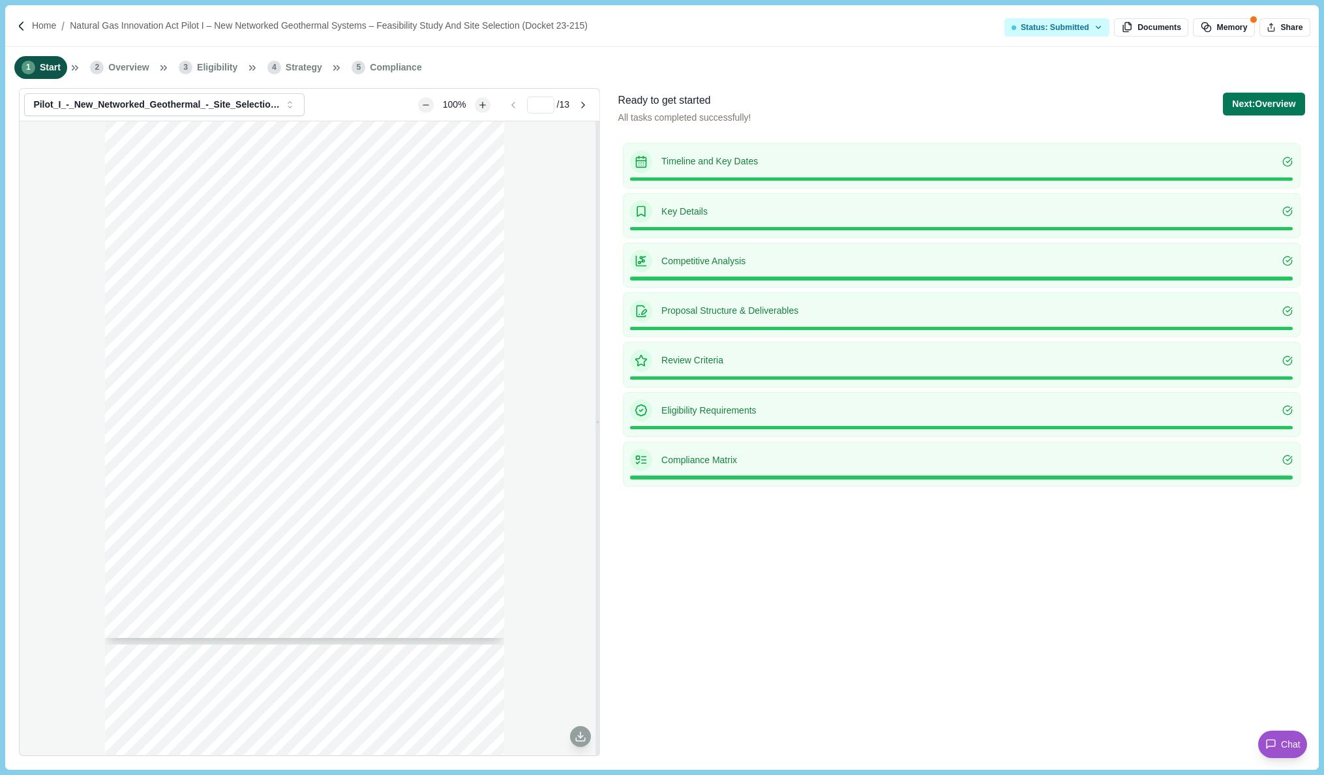
click at [748, 263] on p "Competitive Analysis" at bounding box center [971, 261] width 621 height 14
click at [1297, 260] on div "Competitive Analysis" at bounding box center [962, 265] width 678 height 45
click at [1288, 261] on icon at bounding box center [1289, 260] width 6 height 5
click at [1261, 100] on button "Next: Overview" at bounding box center [1264, 104] width 82 height 23
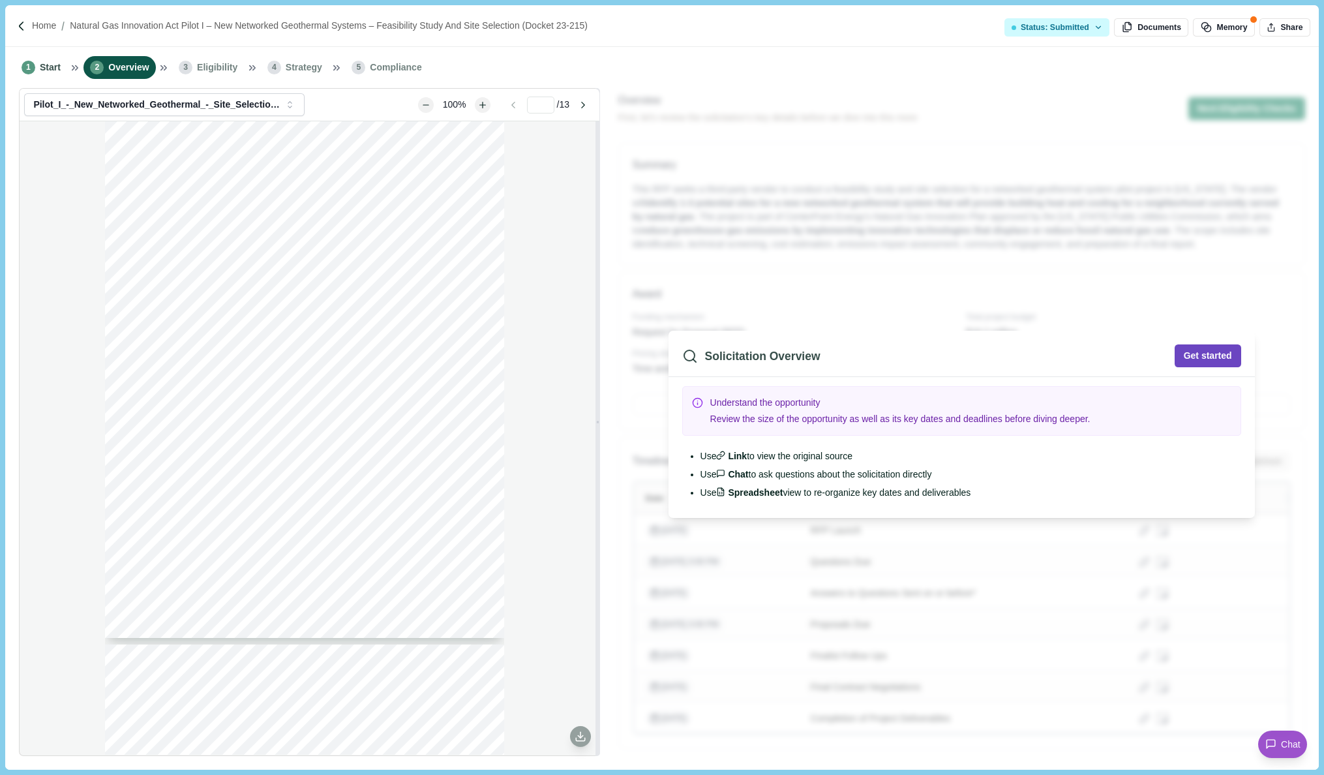
click at [1202, 358] on button "Get started" at bounding box center [1207, 355] width 67 height 23
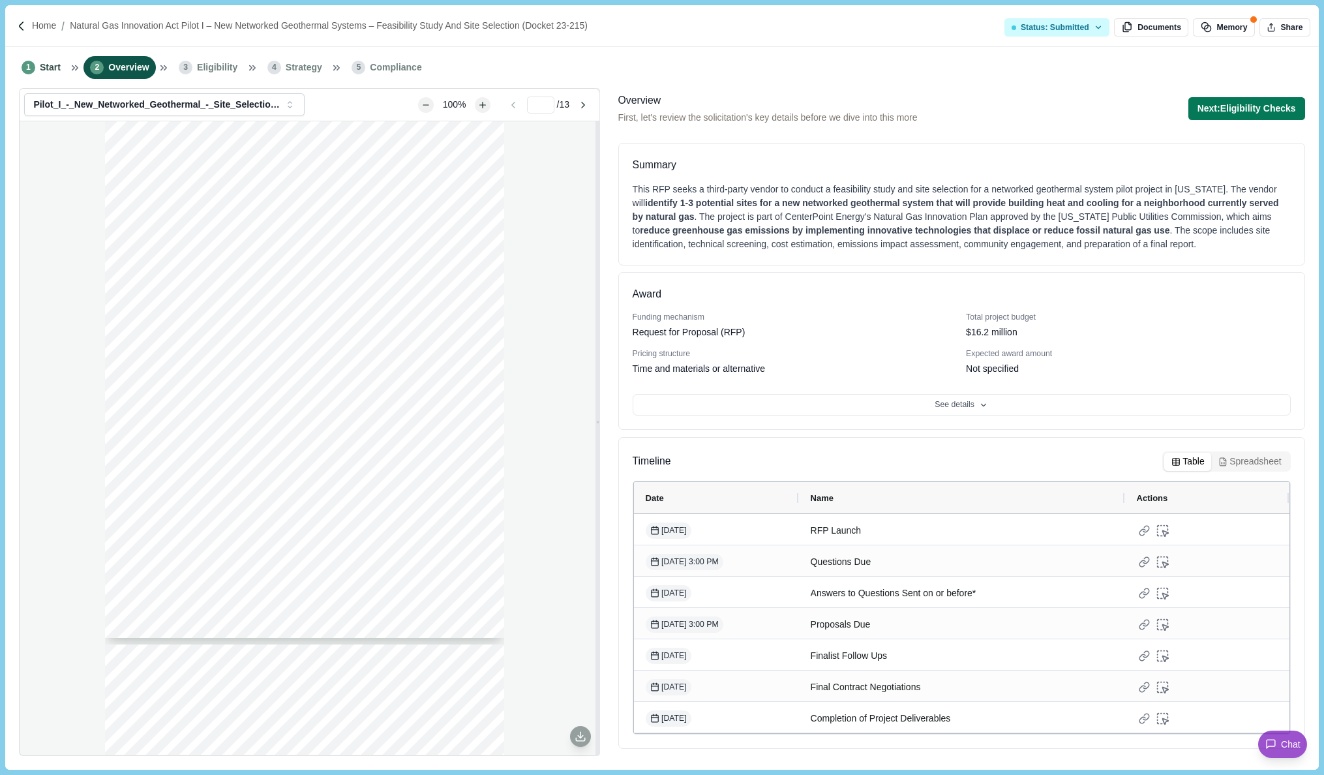
click at [963, 410] on button "See details" at bounding box center [962, 405] width 658 height 22
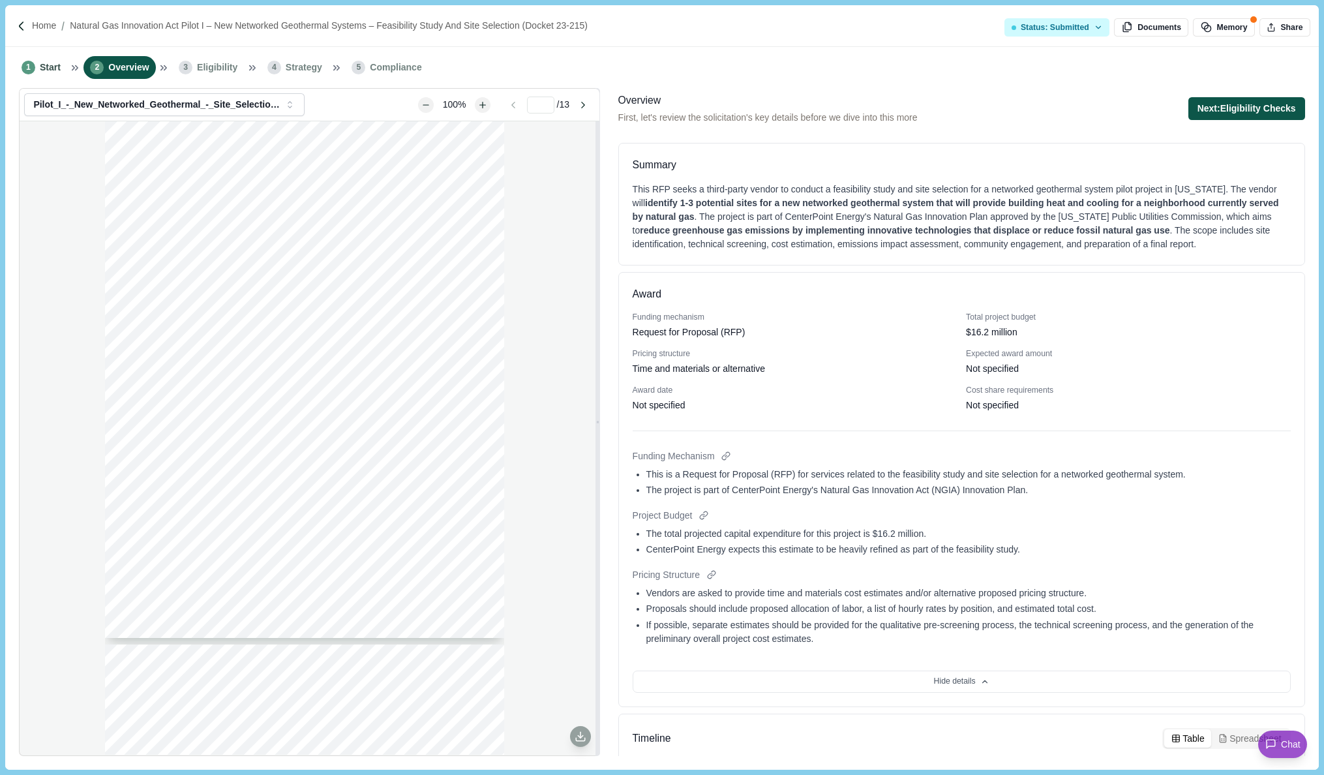
click at [1253, 106] on button "Next: Eligibility Checks" at bounding box center [1246, 108] width 117 height 23
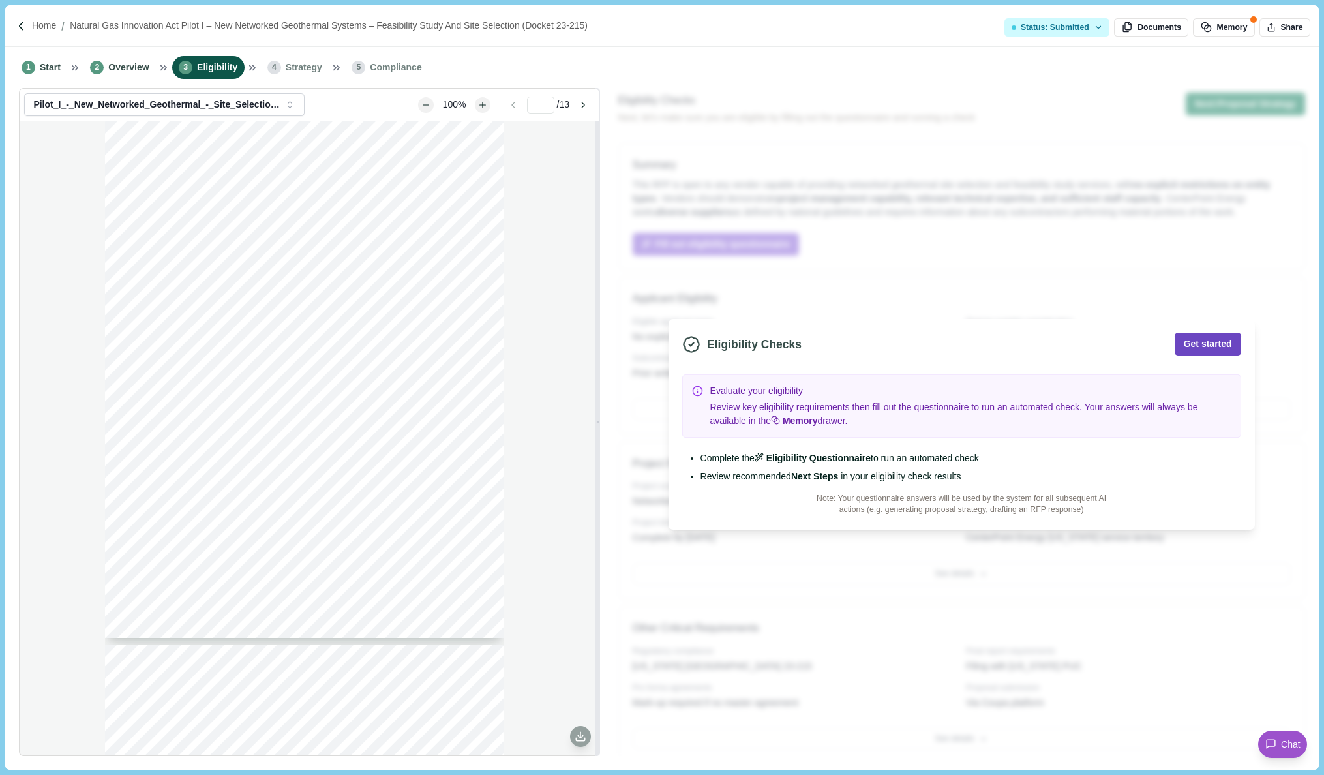
click at [1221, 340] on button "Get started" at bounding box center [1207, 344] width 67 height 23
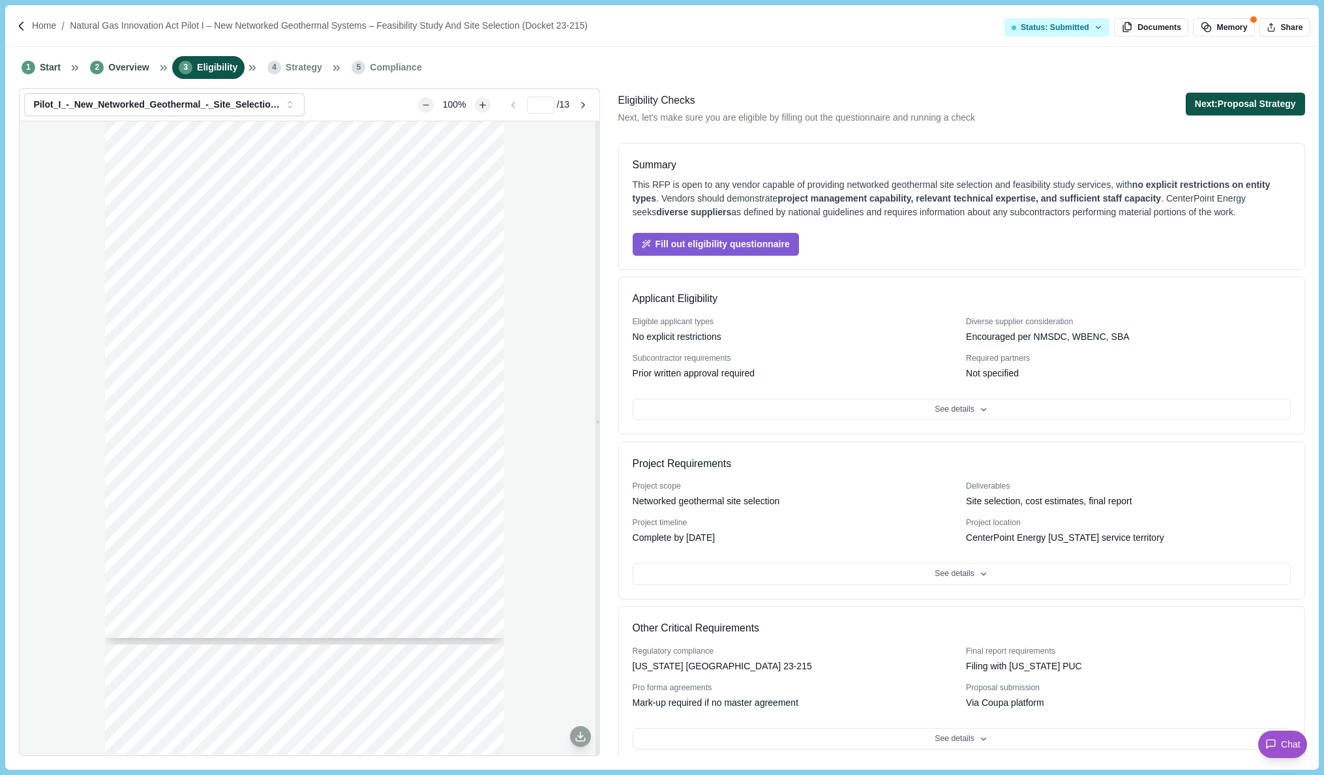
click at [1223, 108] on button "Next: Proposal Strategy" at bounding box center [1245, 104] width 119 height 23
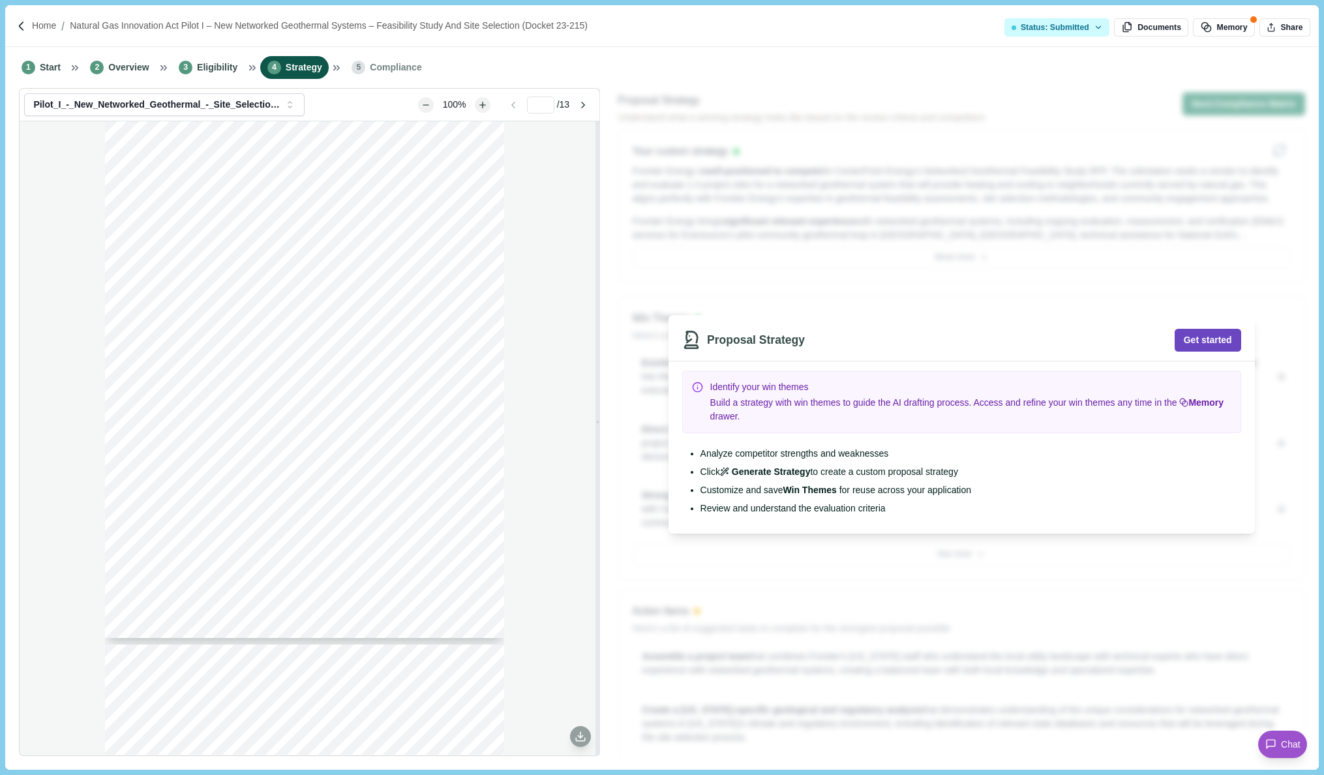
drag, startPoint x: 1208, startPoint y: 335, endPoint x: 1209, endPoint y: 329, distance: 6.6
click at [1208, 335] on button "Get started" at bounding box center [1207, 340] width 67 height 23
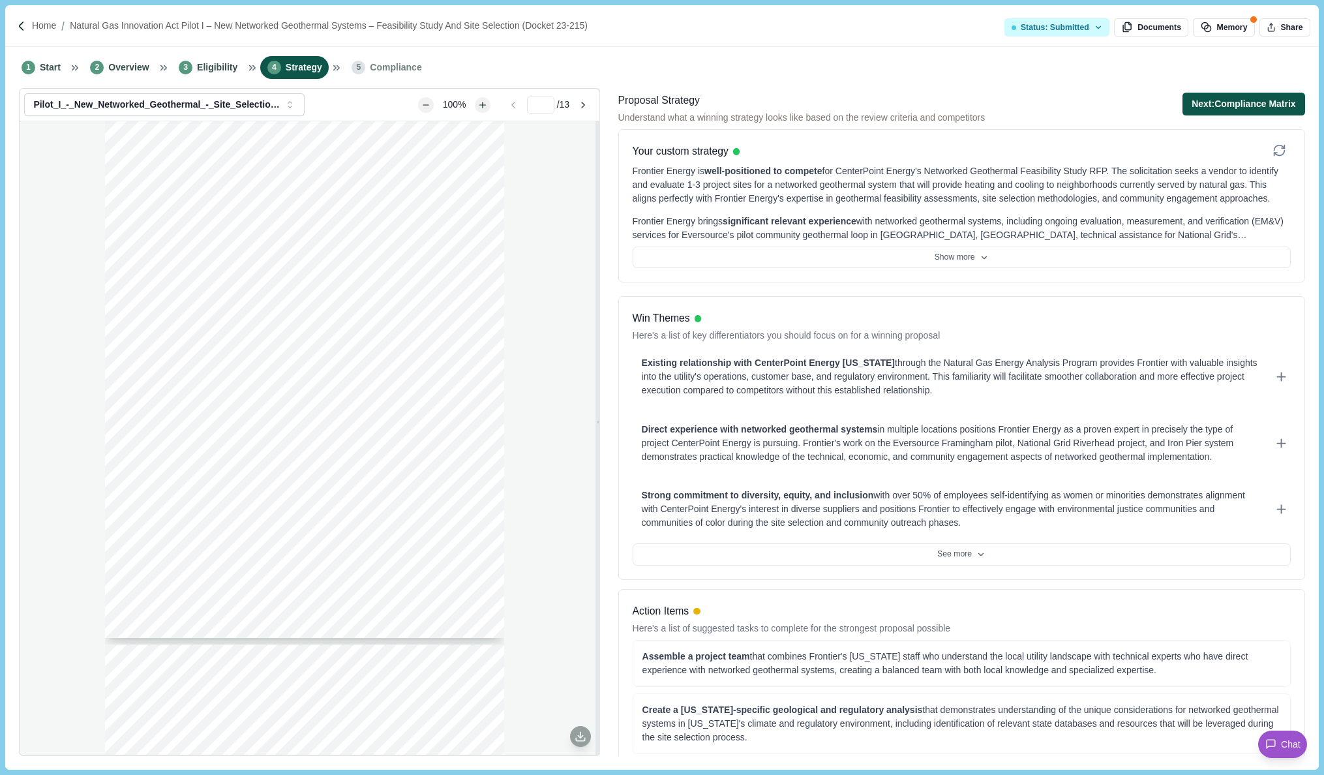
click at [1246, 106] on button "Next: Compliance Matrix" at bounding box center [1243, 104] width 123 height 23
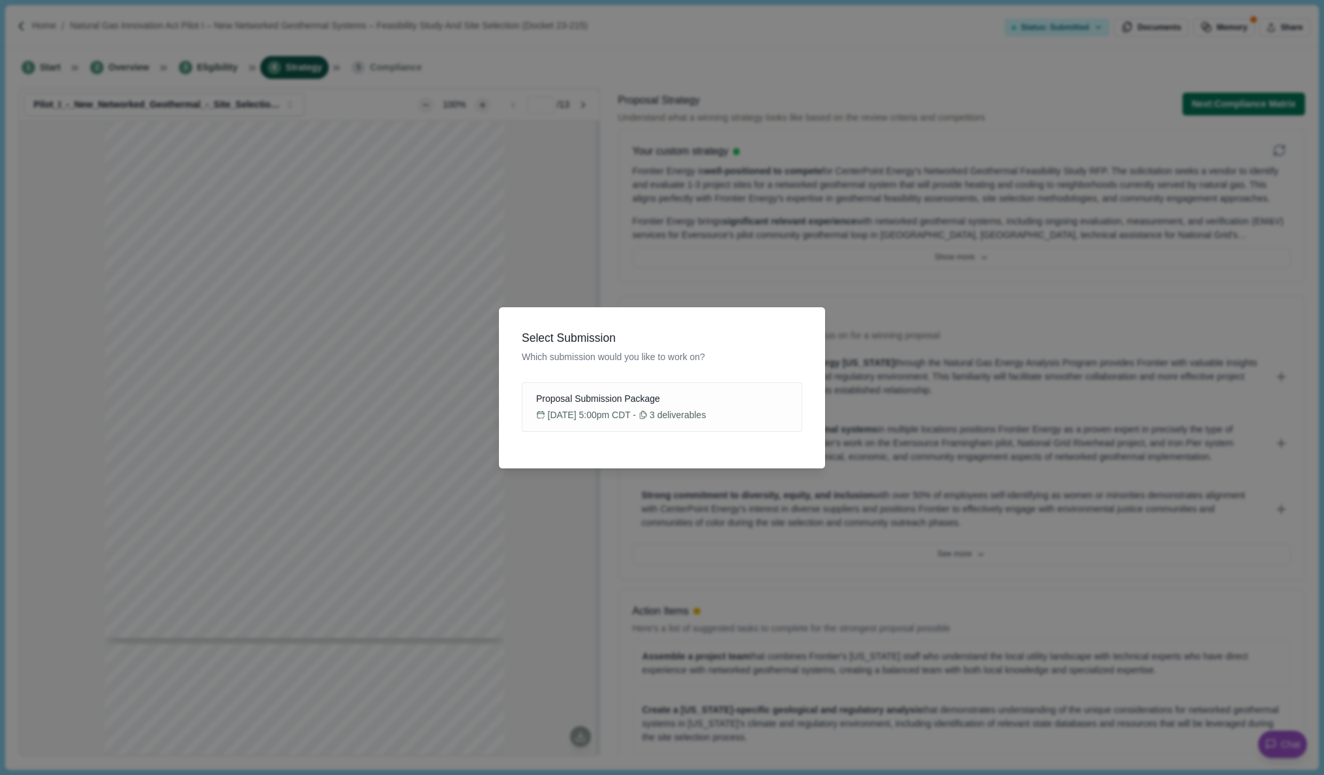
drag, startPoint x: 203, startPoint y: 37, endPoint x: 237, endPoint y: 63, distance: 43.2
click at [204, 37] on div "Select Submission Which submission would you like to work on? Proposal Submissi…" at bounding box center [662, 387] width 1324 height 775
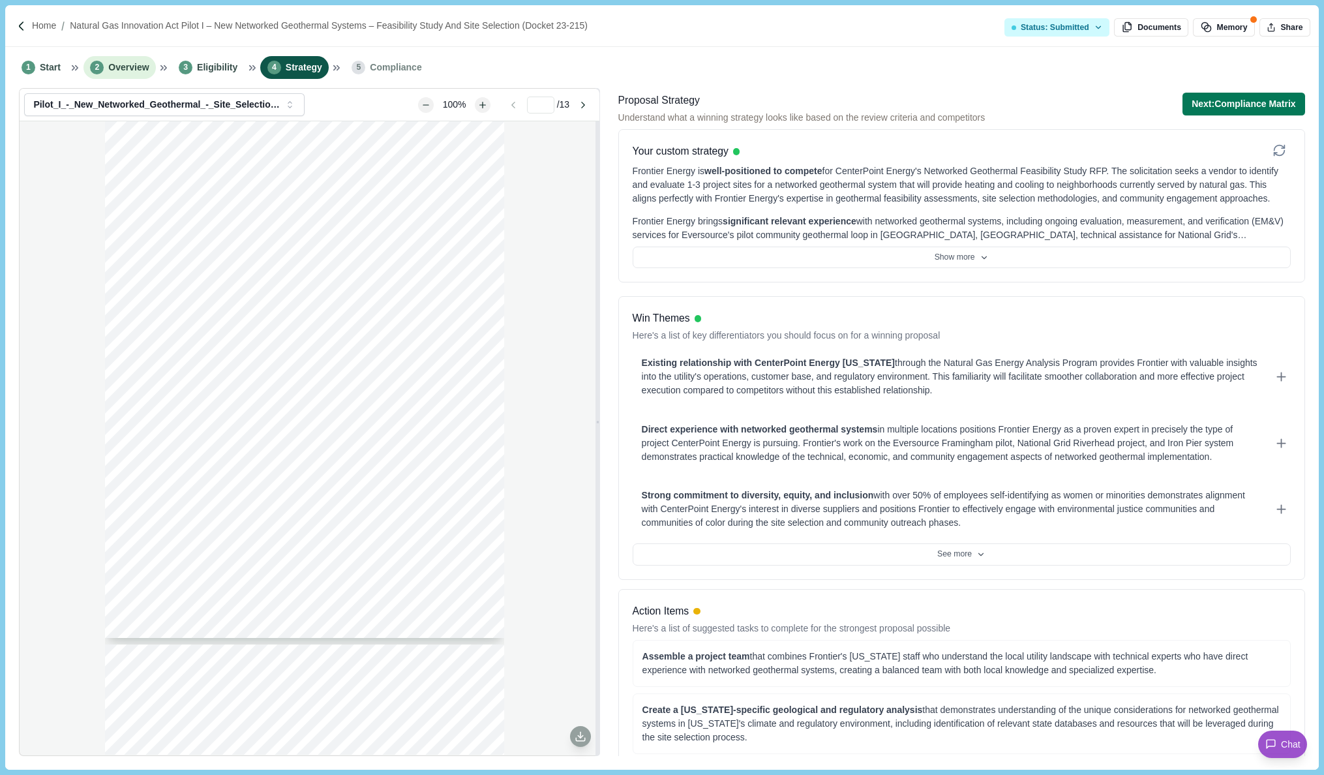
click at [134, 68] on span "Overview" at bounding box center [128, 68] width 40 height 14
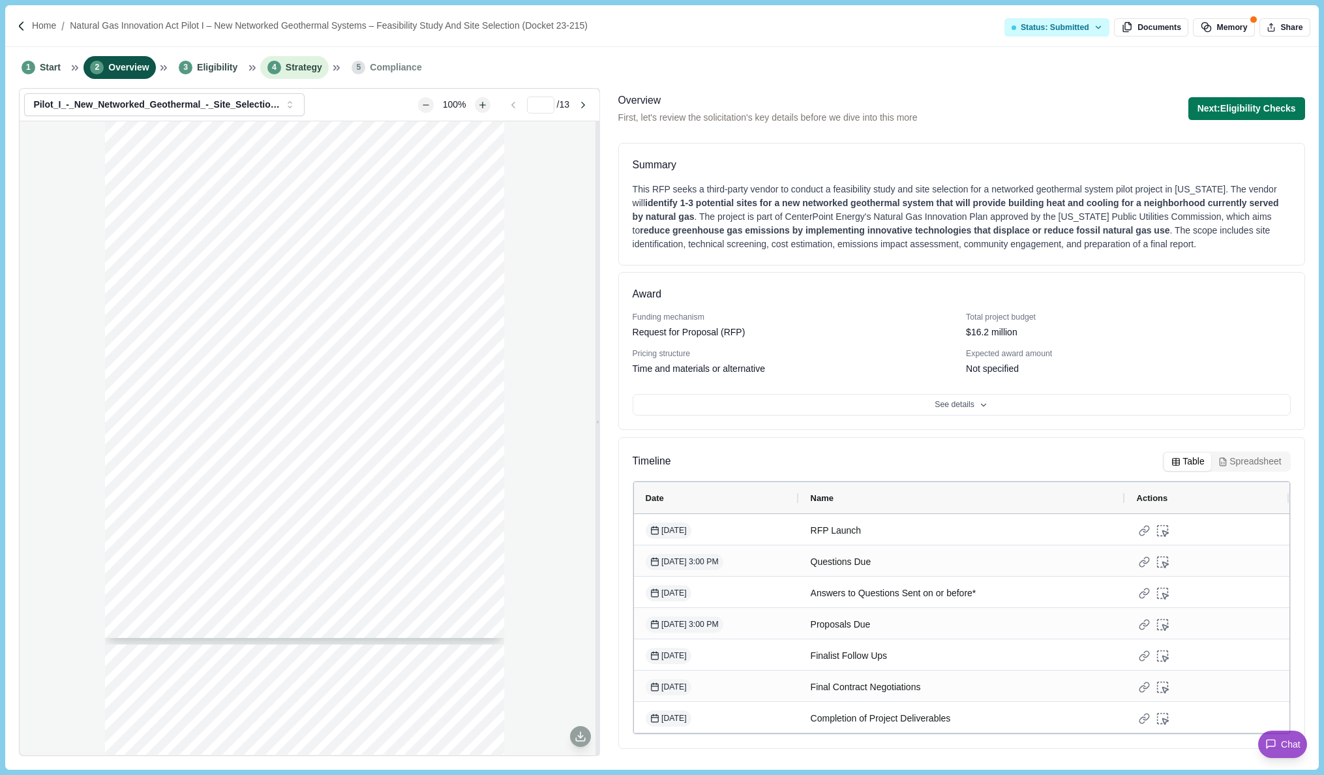
click at [308, 69] on span "Strategy" at bounding box center [304, 68] width 37 height 14
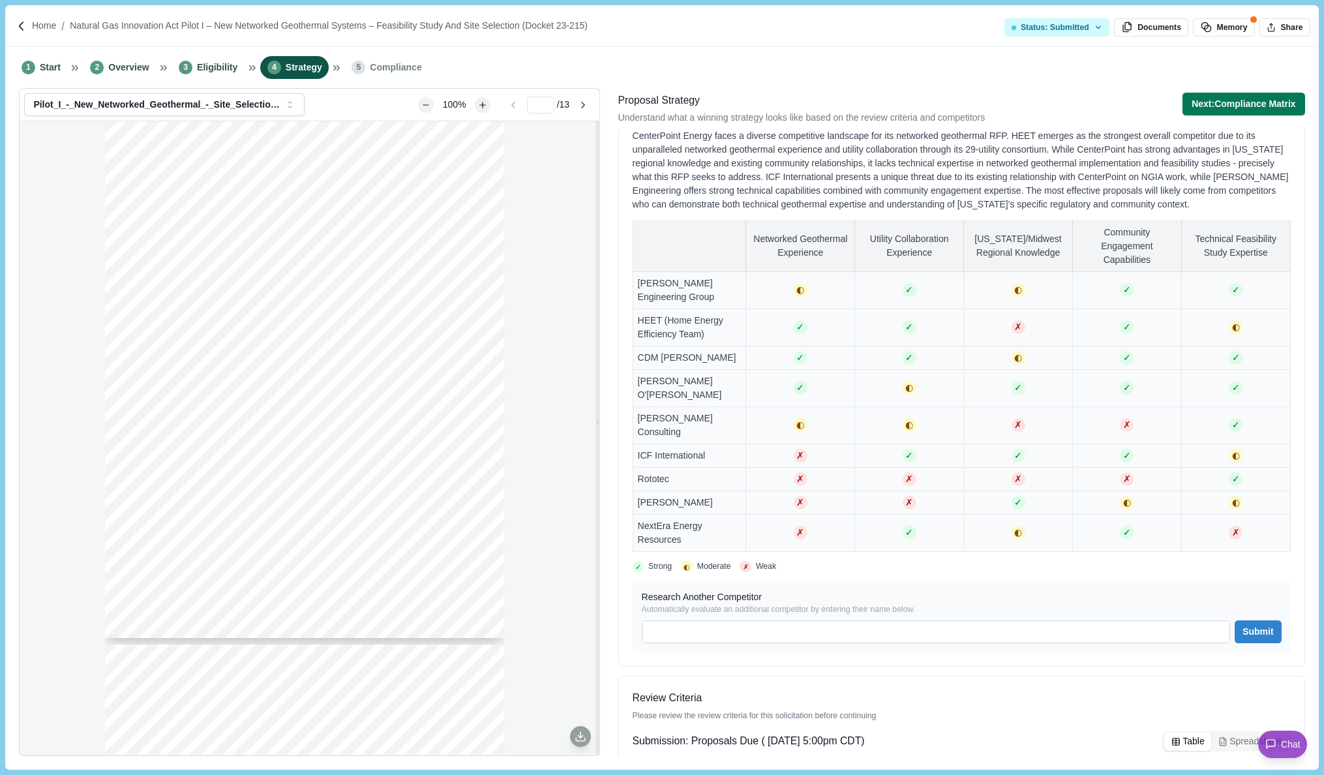
scroll to position [778, 0]
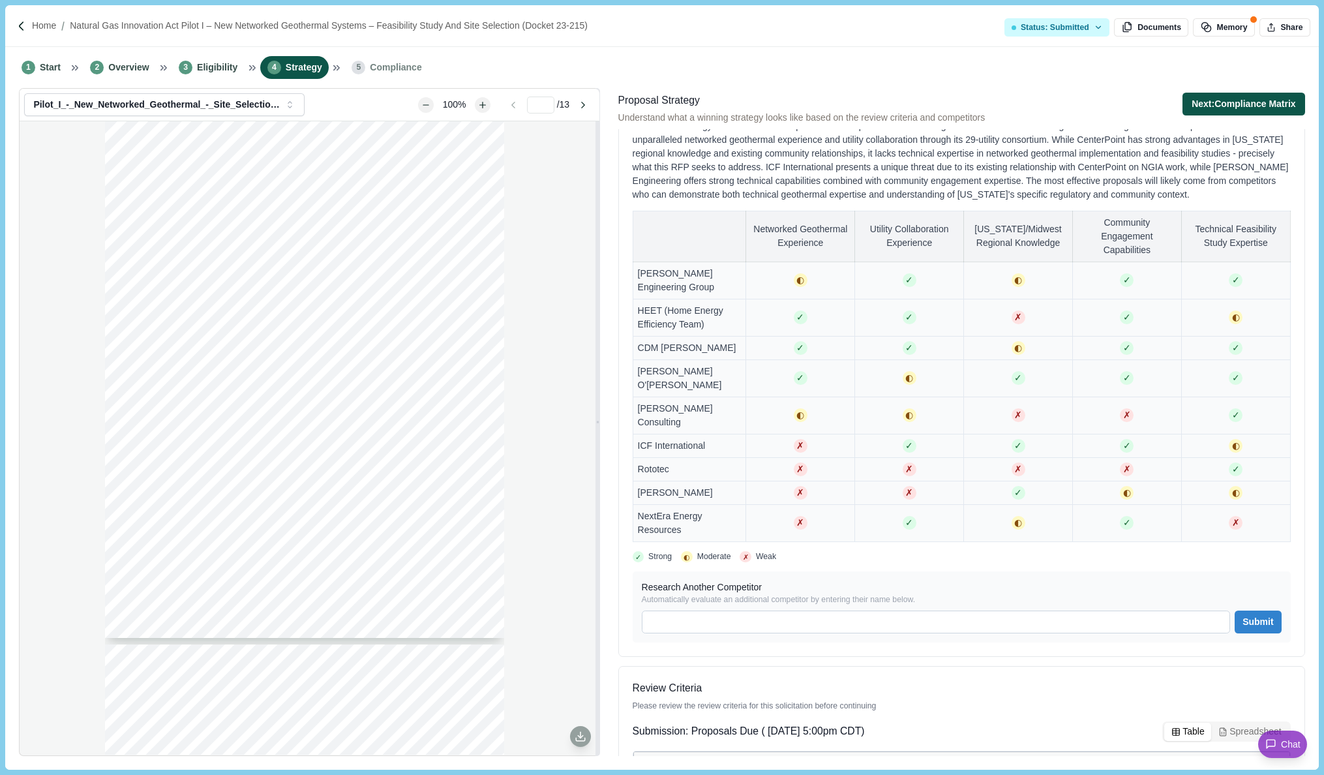
click at [1209, 95] on button "Next: Compliance Matrix" at bounding box center [1243, 104] width 123 height 23
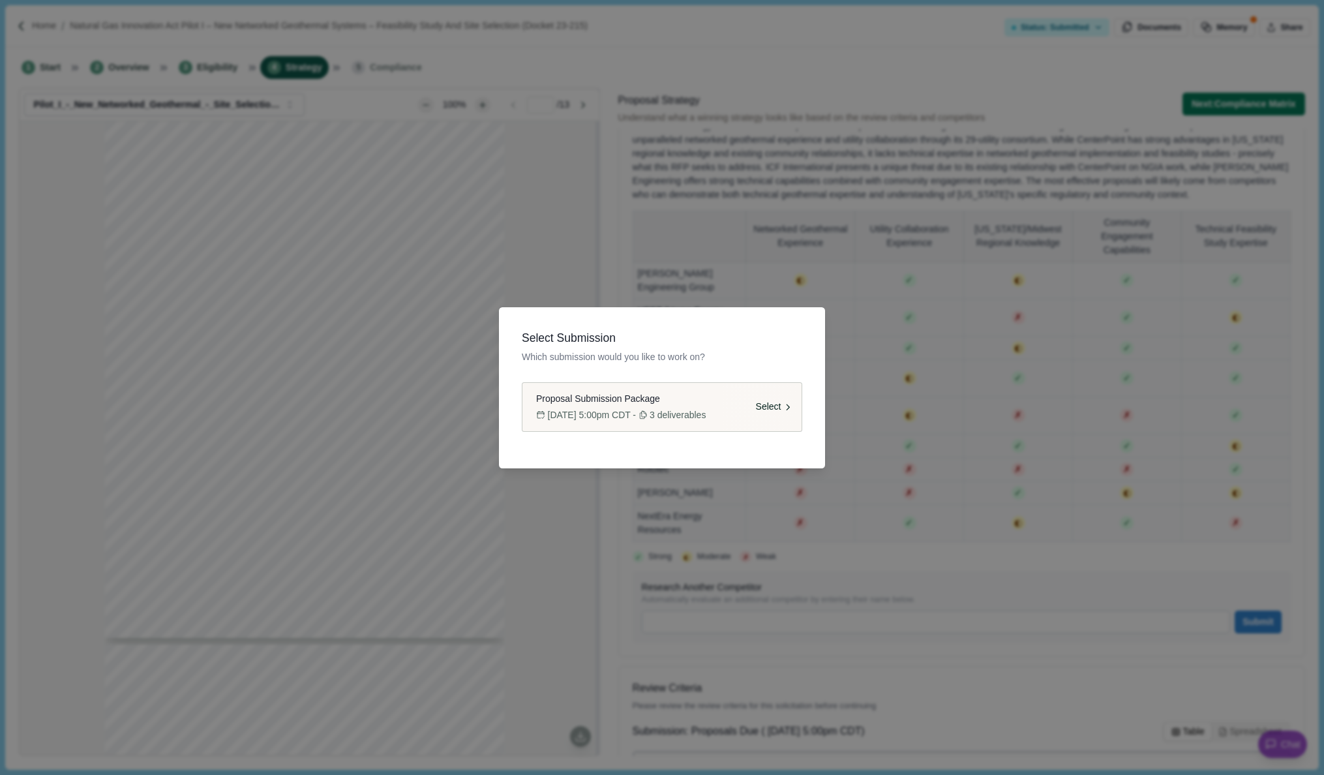
click at [646, 397] on span "Proposal Submission Package" at bounding box center [598, 399] width 124 height 14
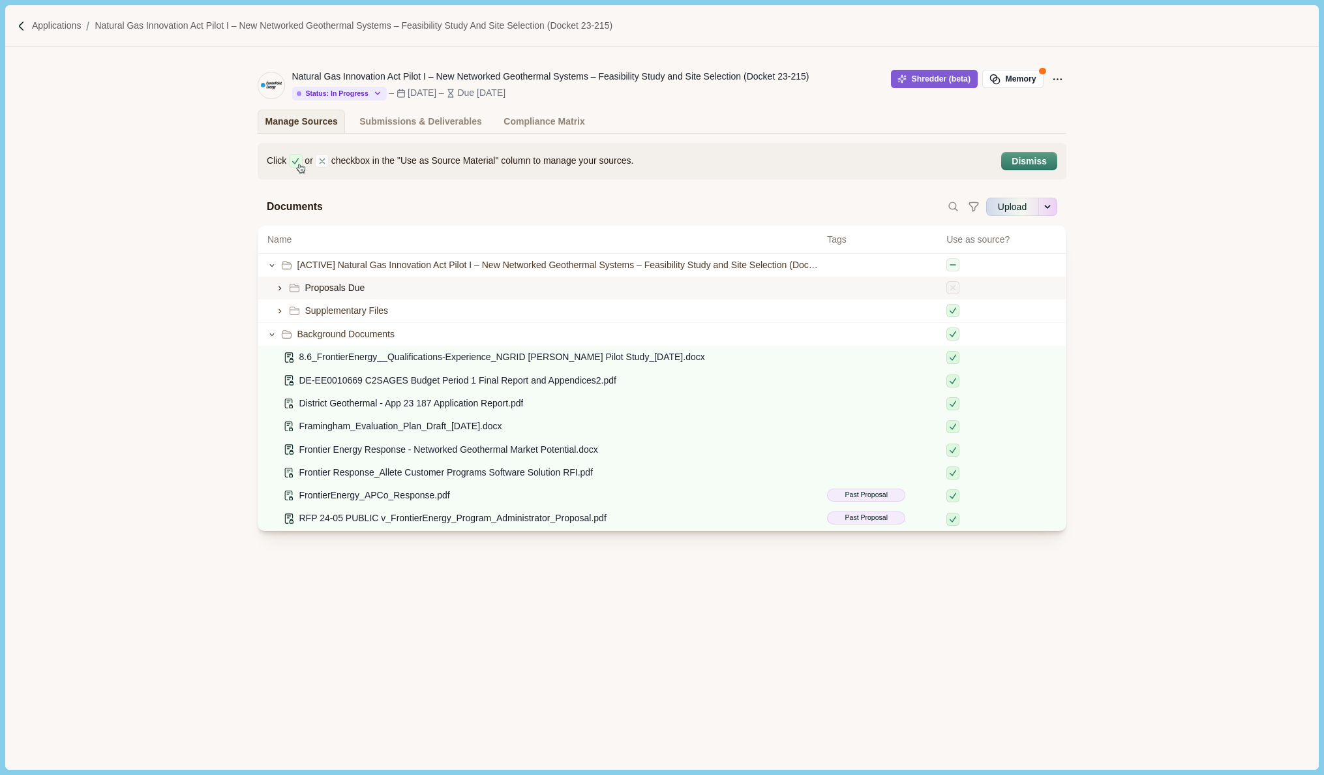
click at [278, 286] on icon at bounding box center [279, 288] width 9 height 9
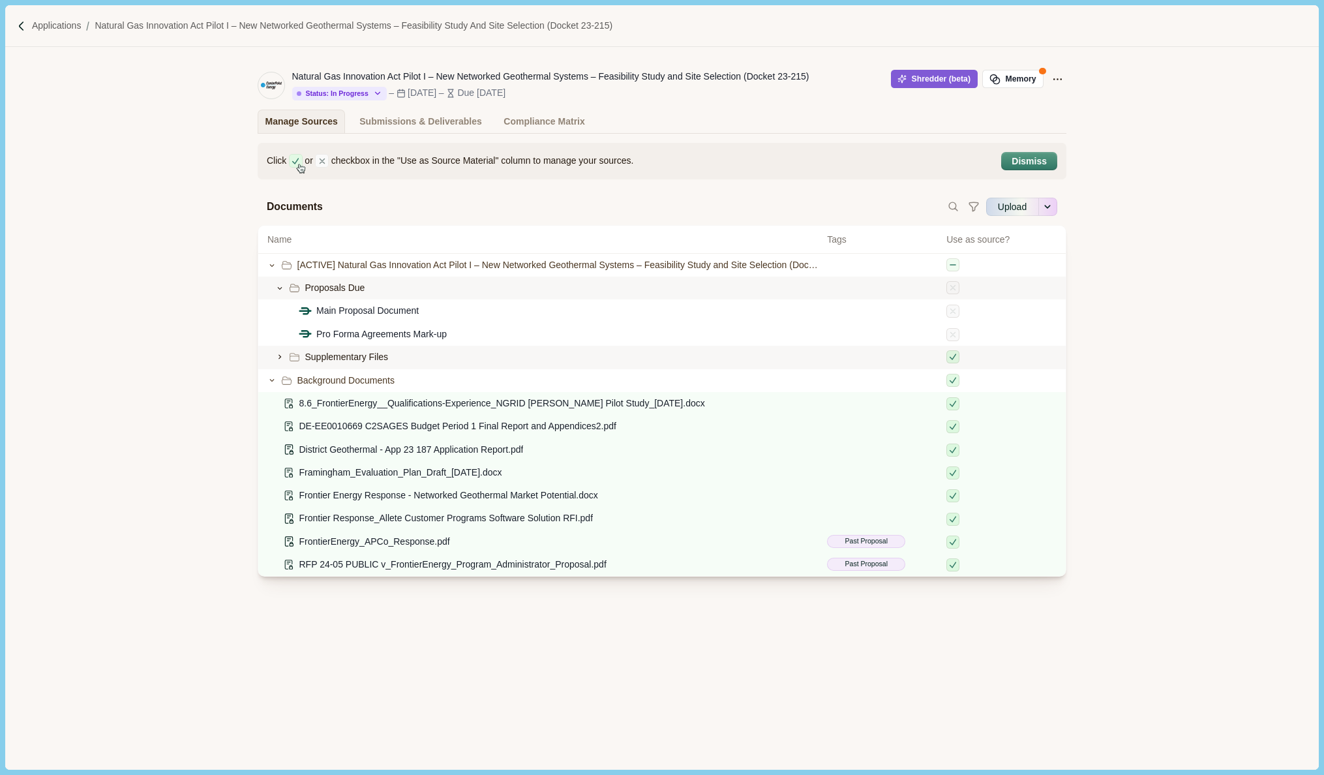
click at [279, 358] on icon at bounding box center [279, 356] width 9 height 9
